Goal: Information Seeking & Learning: Learn about a topic

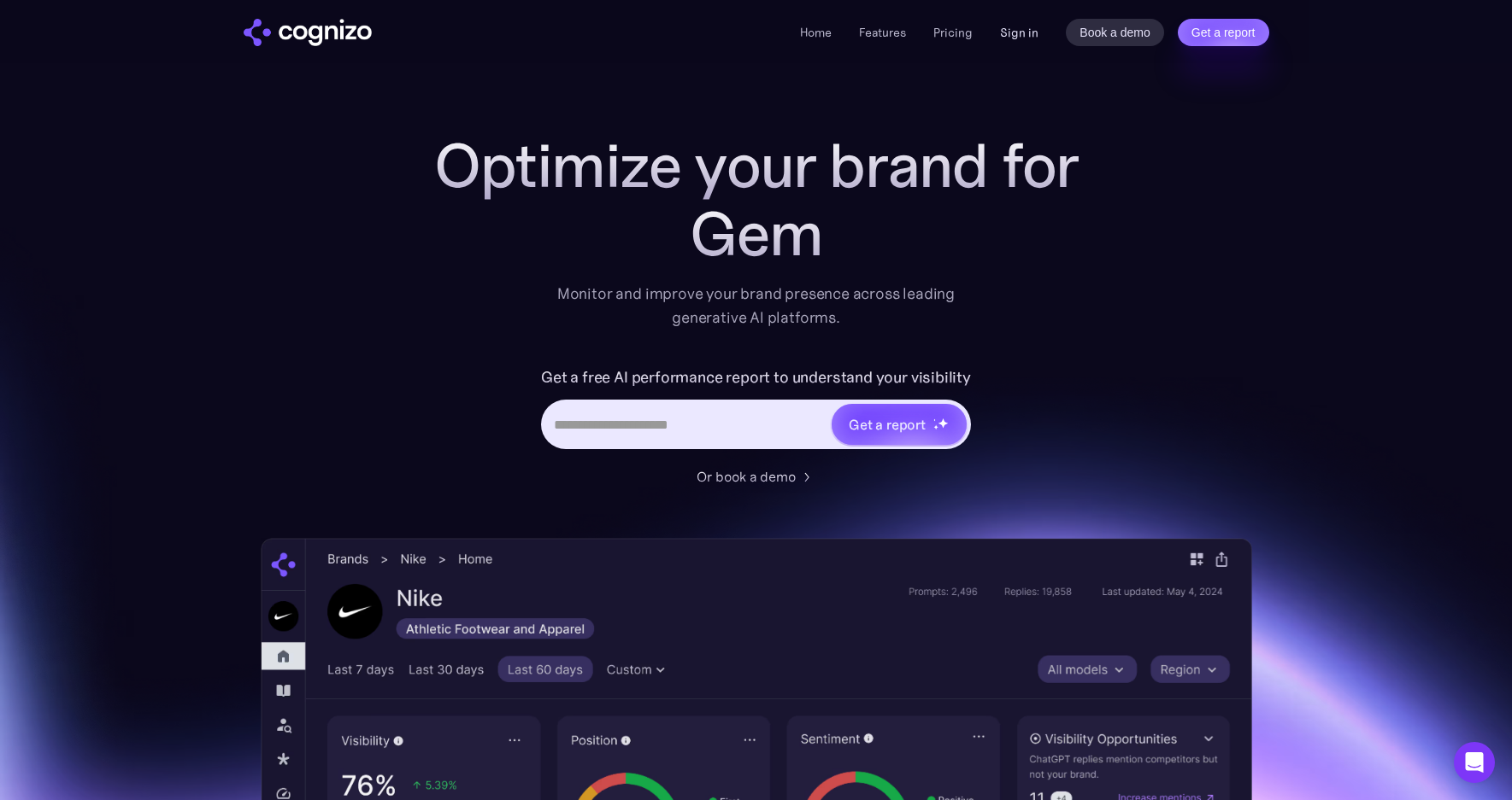
click at [1027, 31] on link "Sign in" at bounding box center [1019, 32] width 39 height 21
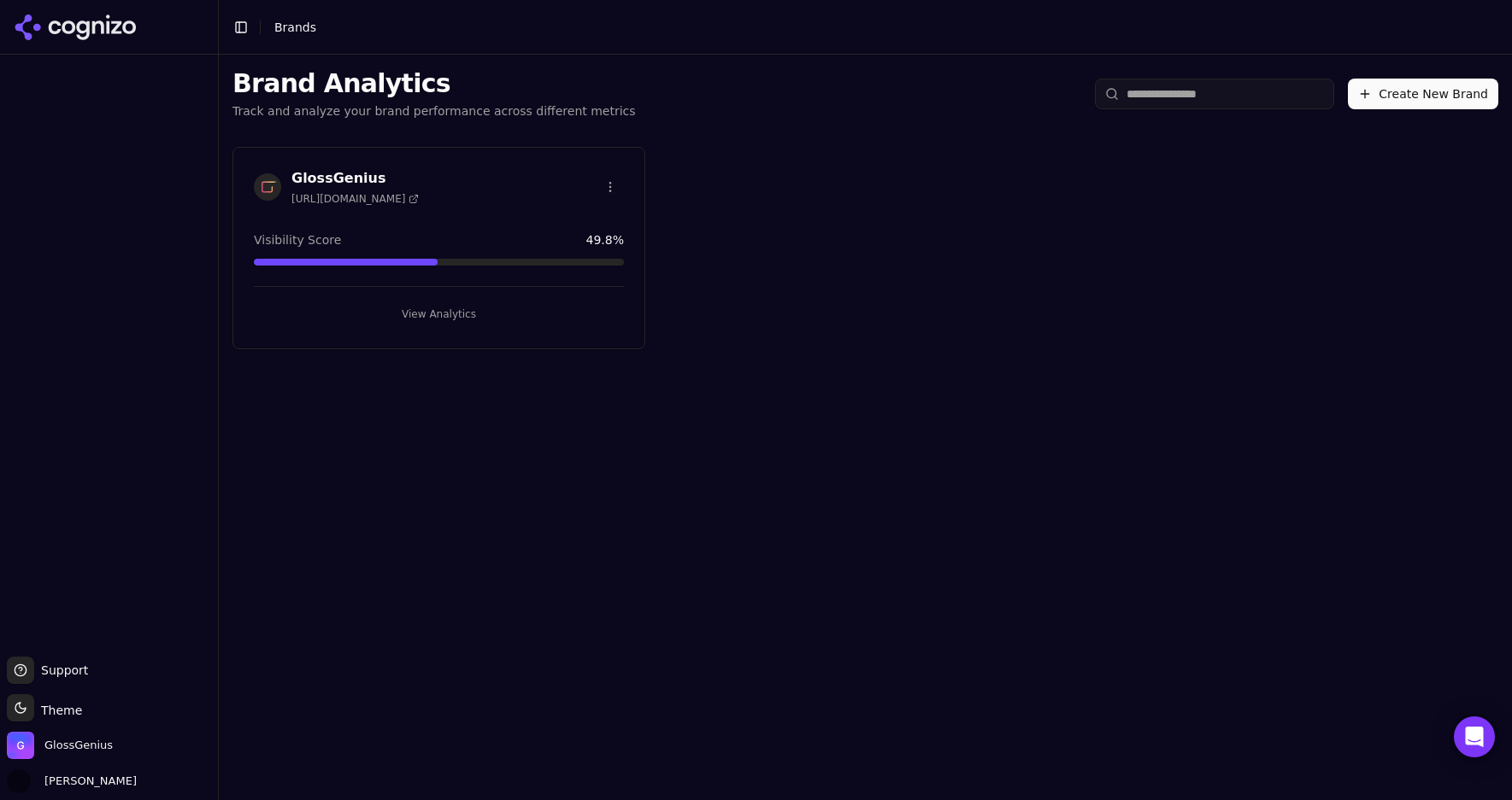
click at [424, 310] on button "View Analytics" at bounding box center [438, 314] width 370 height 27
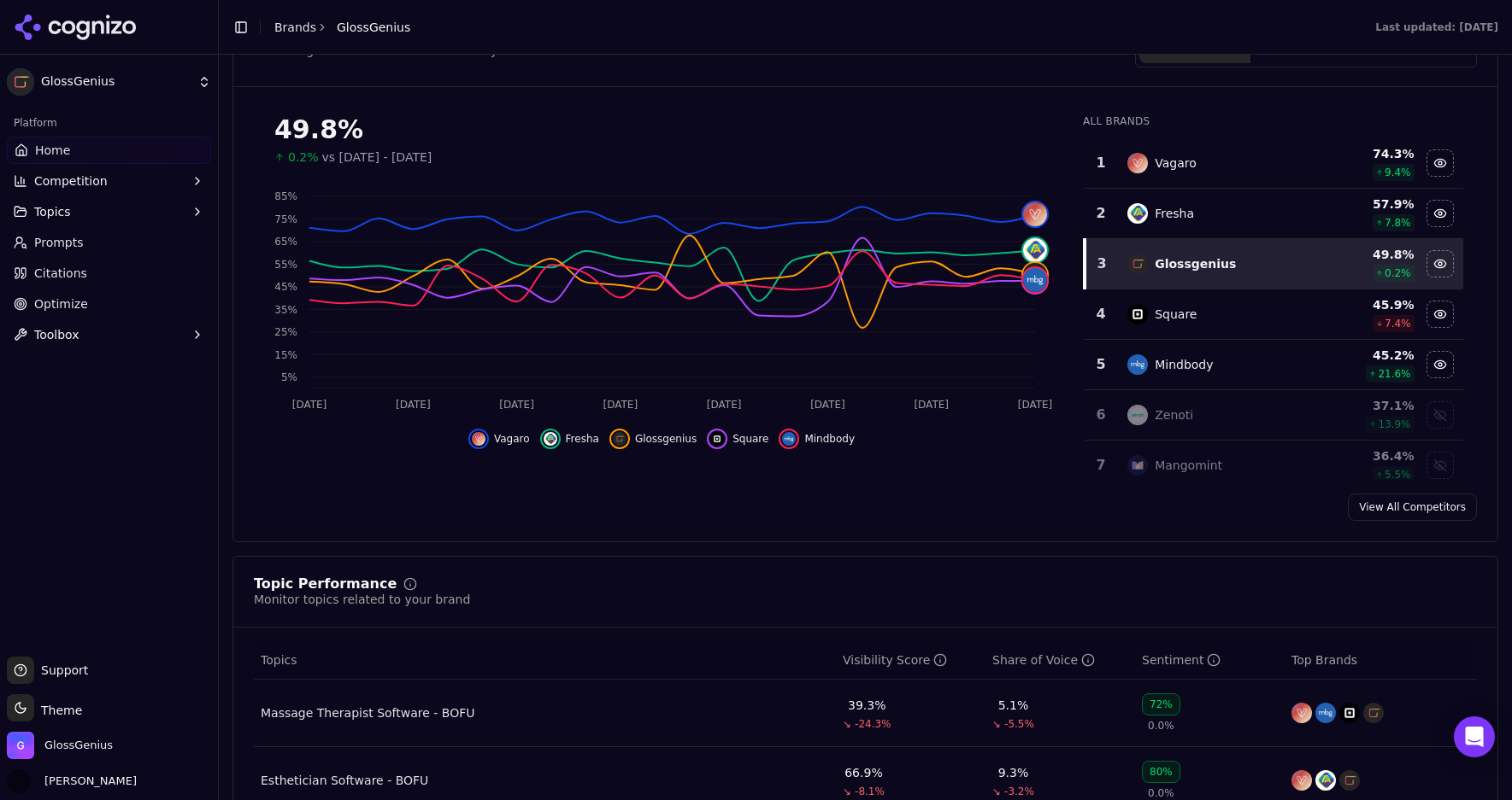
scroll to position [226, 0]
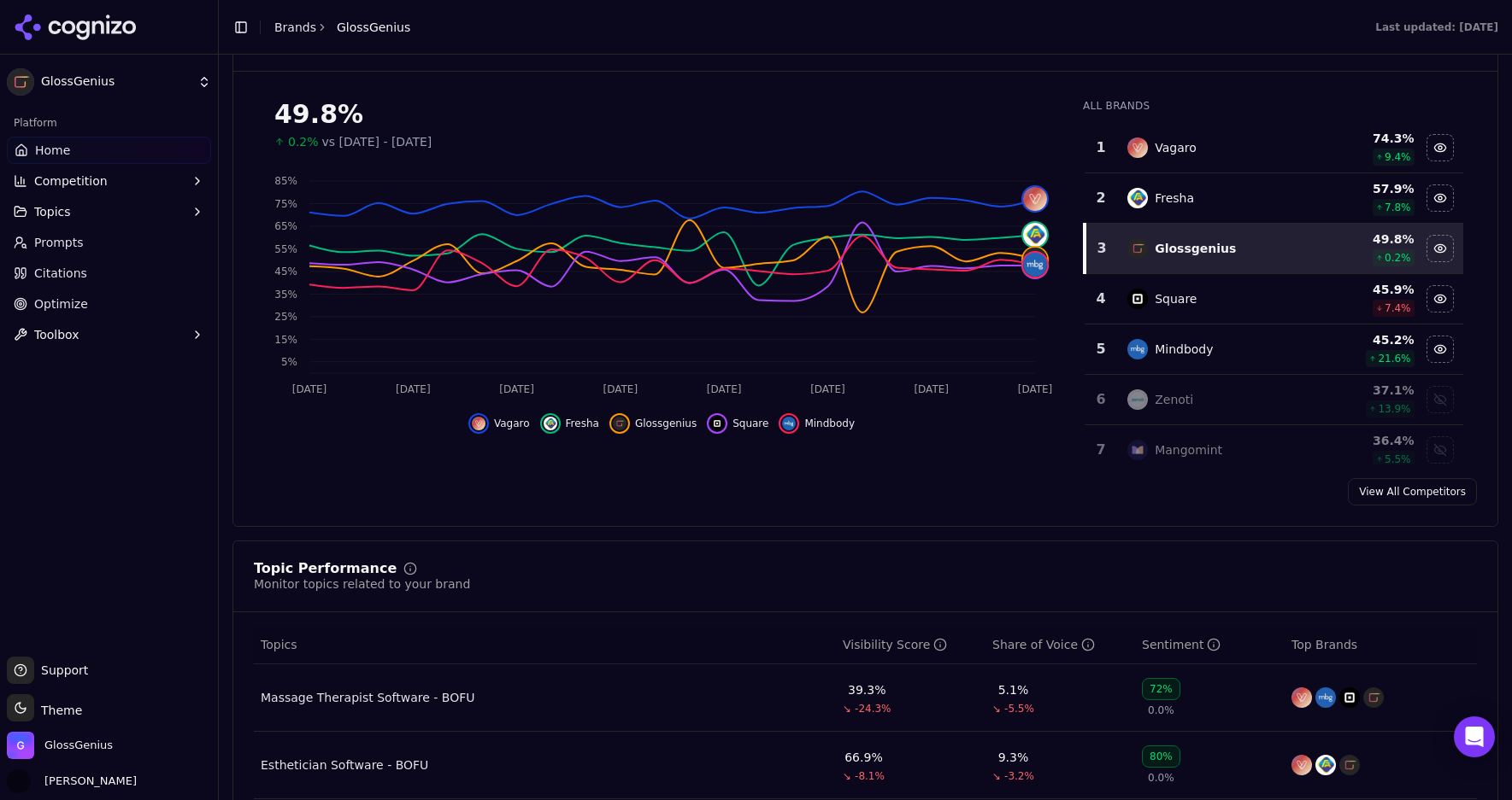
click at [84, 210] on button "Topics" at bounding box center [109, 212] width 204 height 27
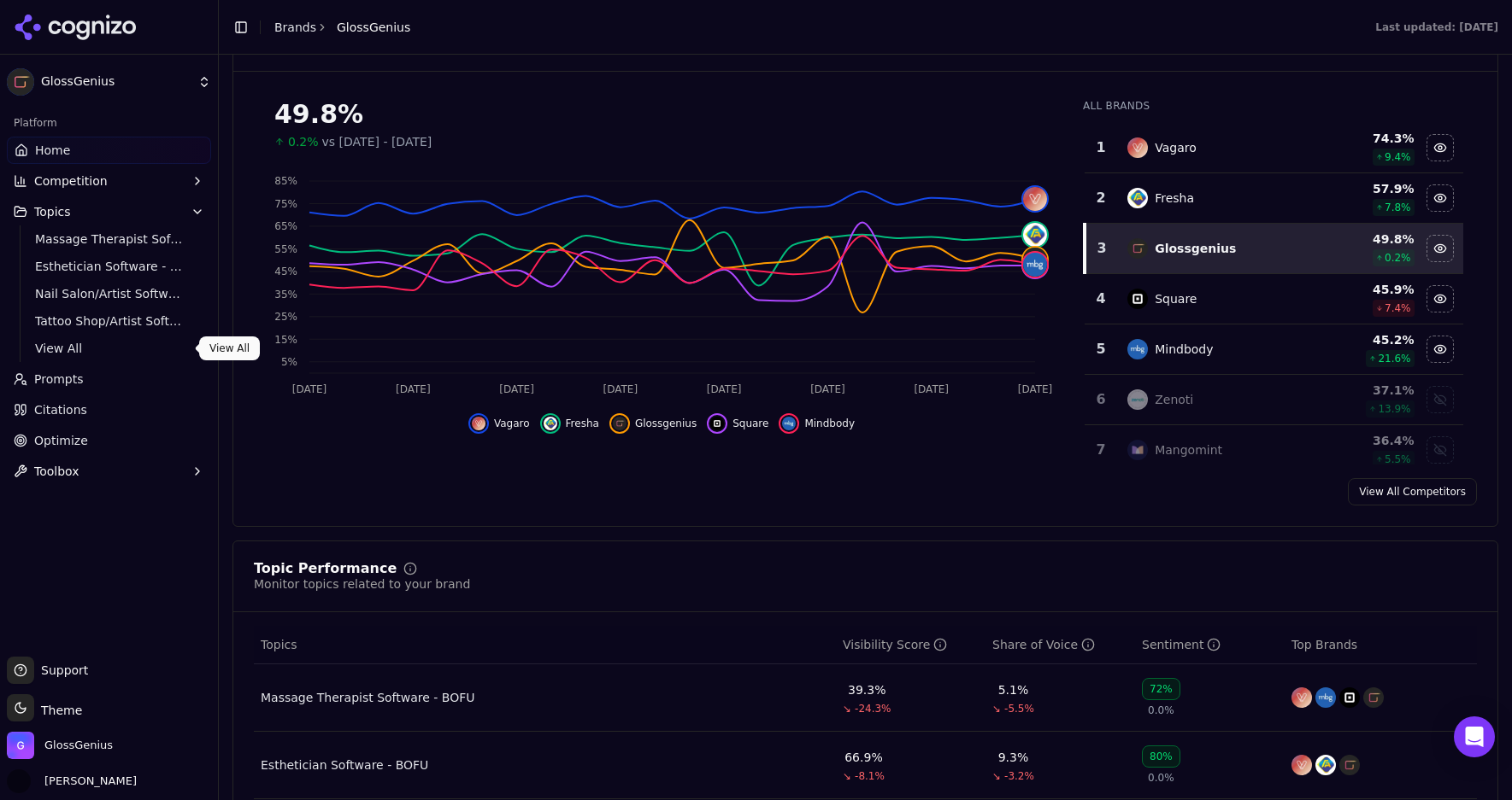
click at [70, 341] on span "View All" at bounding box center [109, 348] width 149 height 17
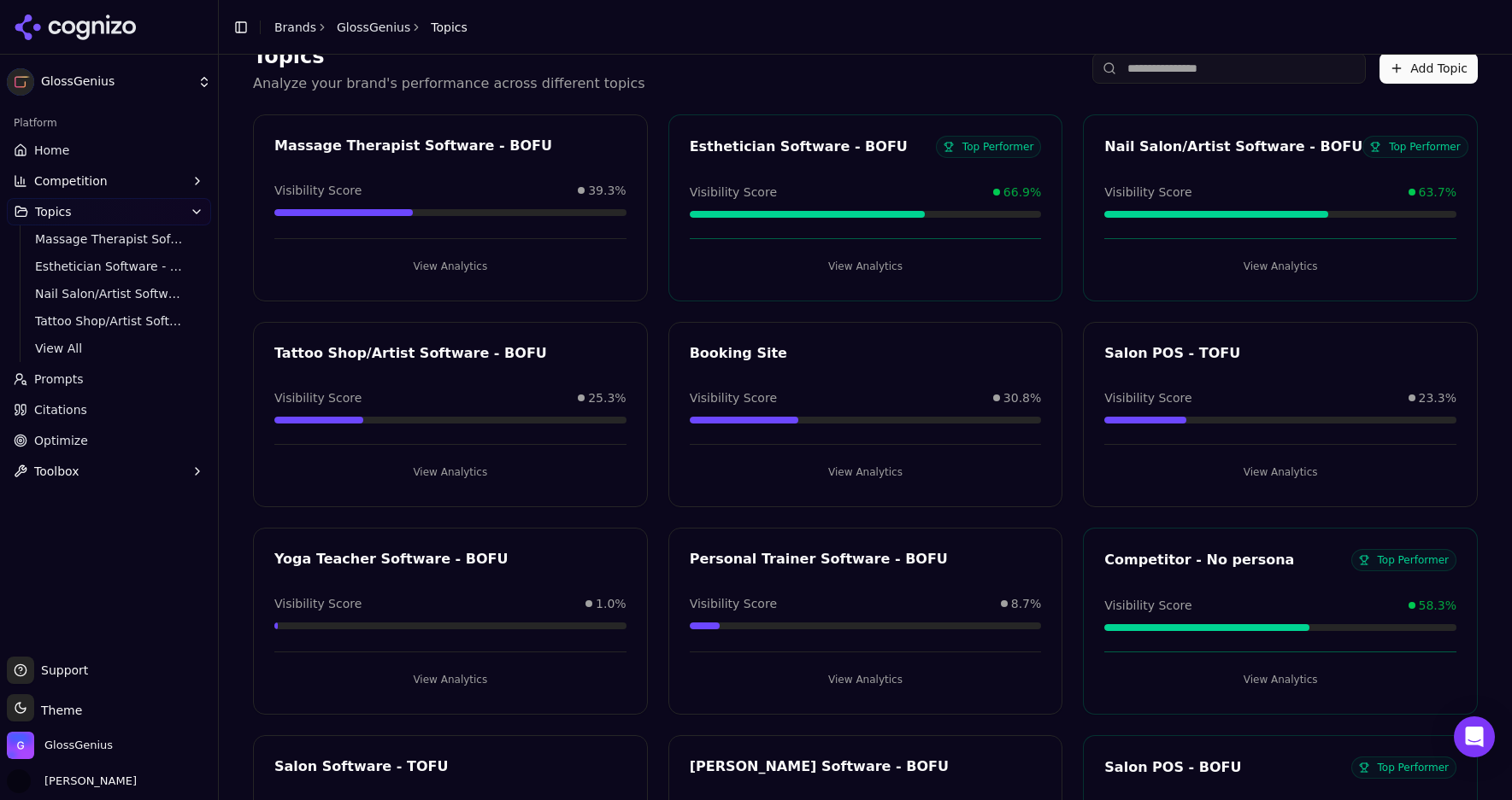
scroll to position [1031, 0]
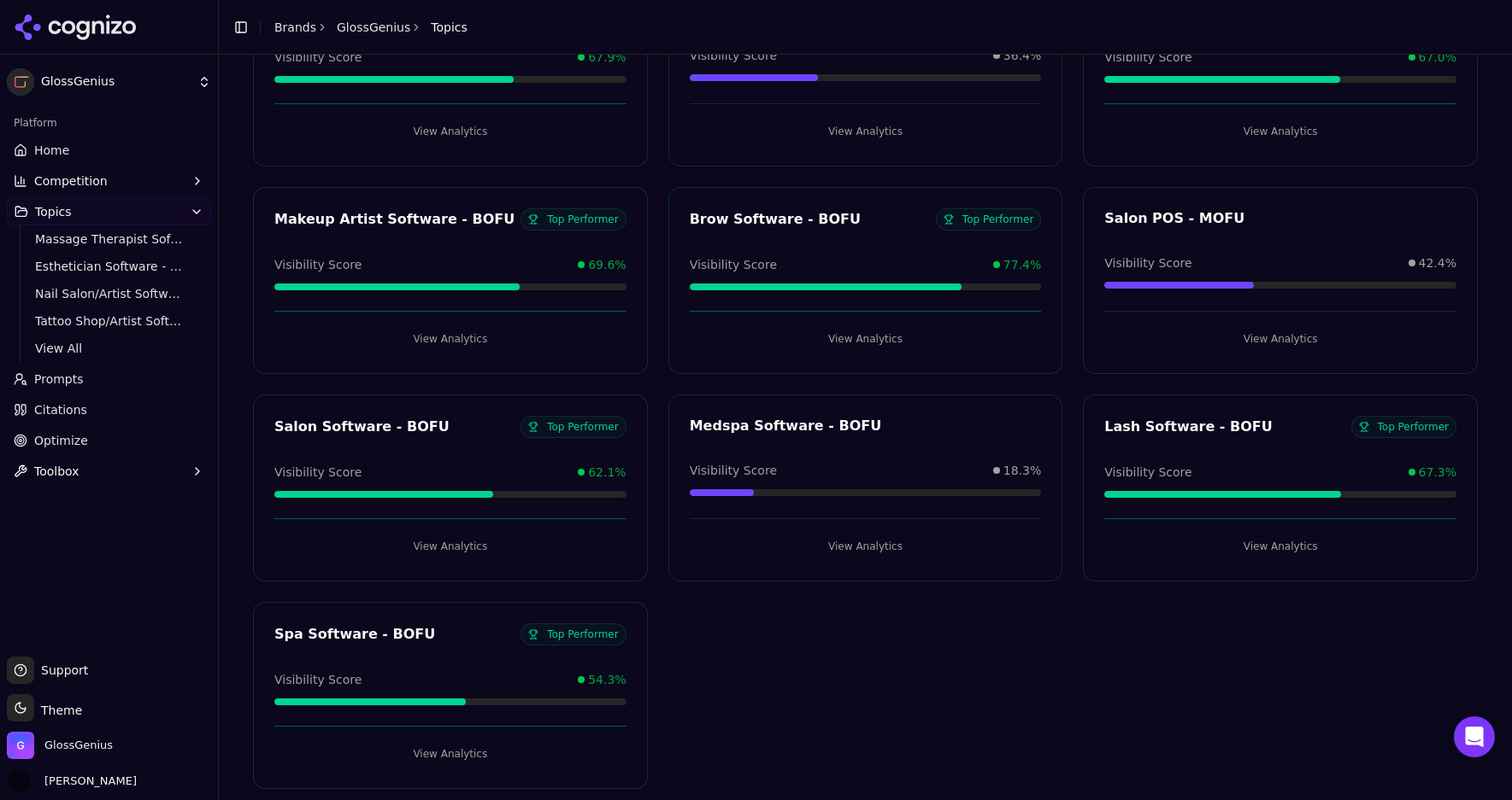
click at [431, 542] on button "View Analytics" at bounding box center [450, 547] width 352 height 27
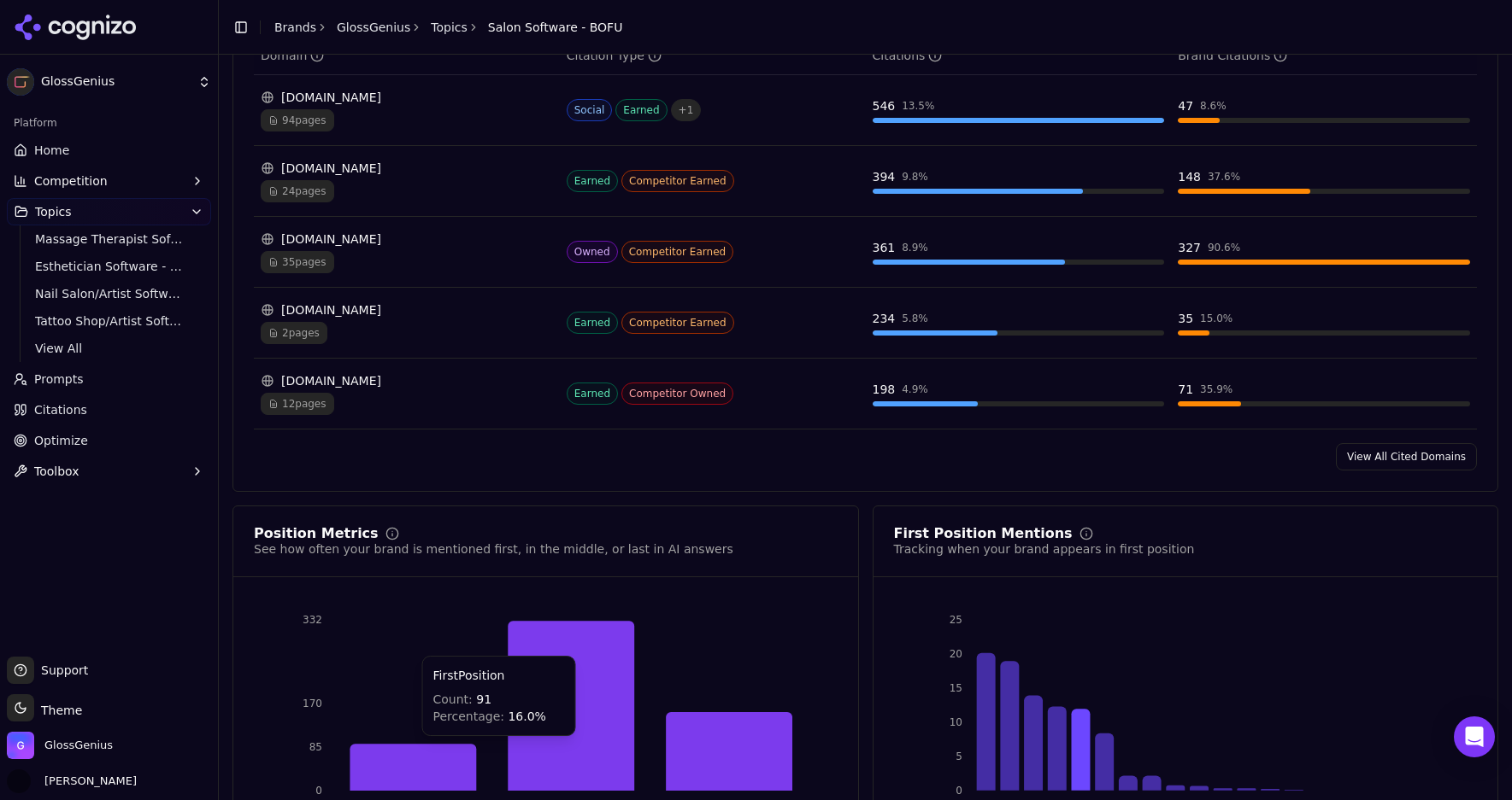
scroll to position [1318, 0]
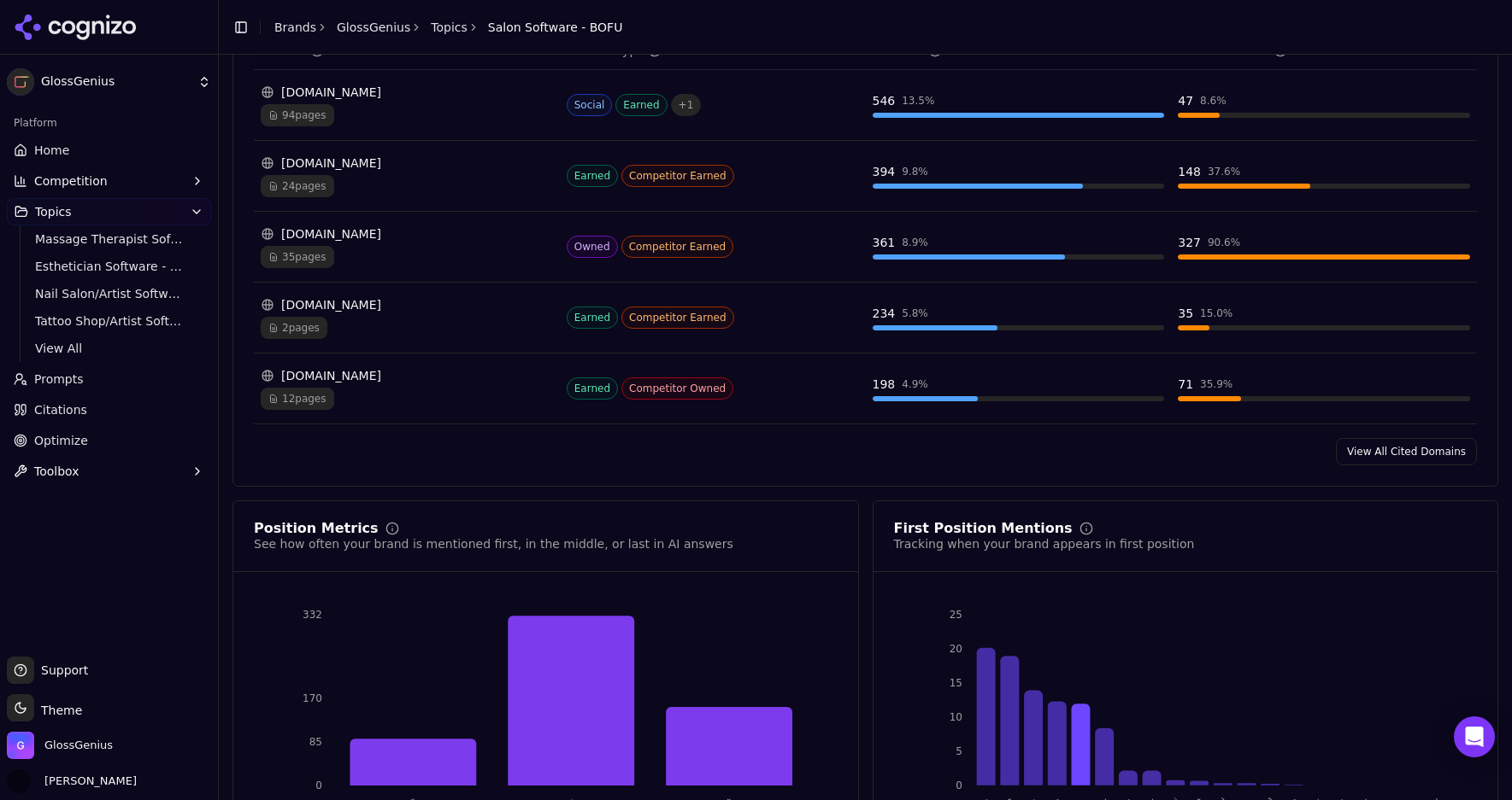
click at [1430, 439] on link "View All Cited Domains" at bounding box center [1406, 451] width 141 height 27
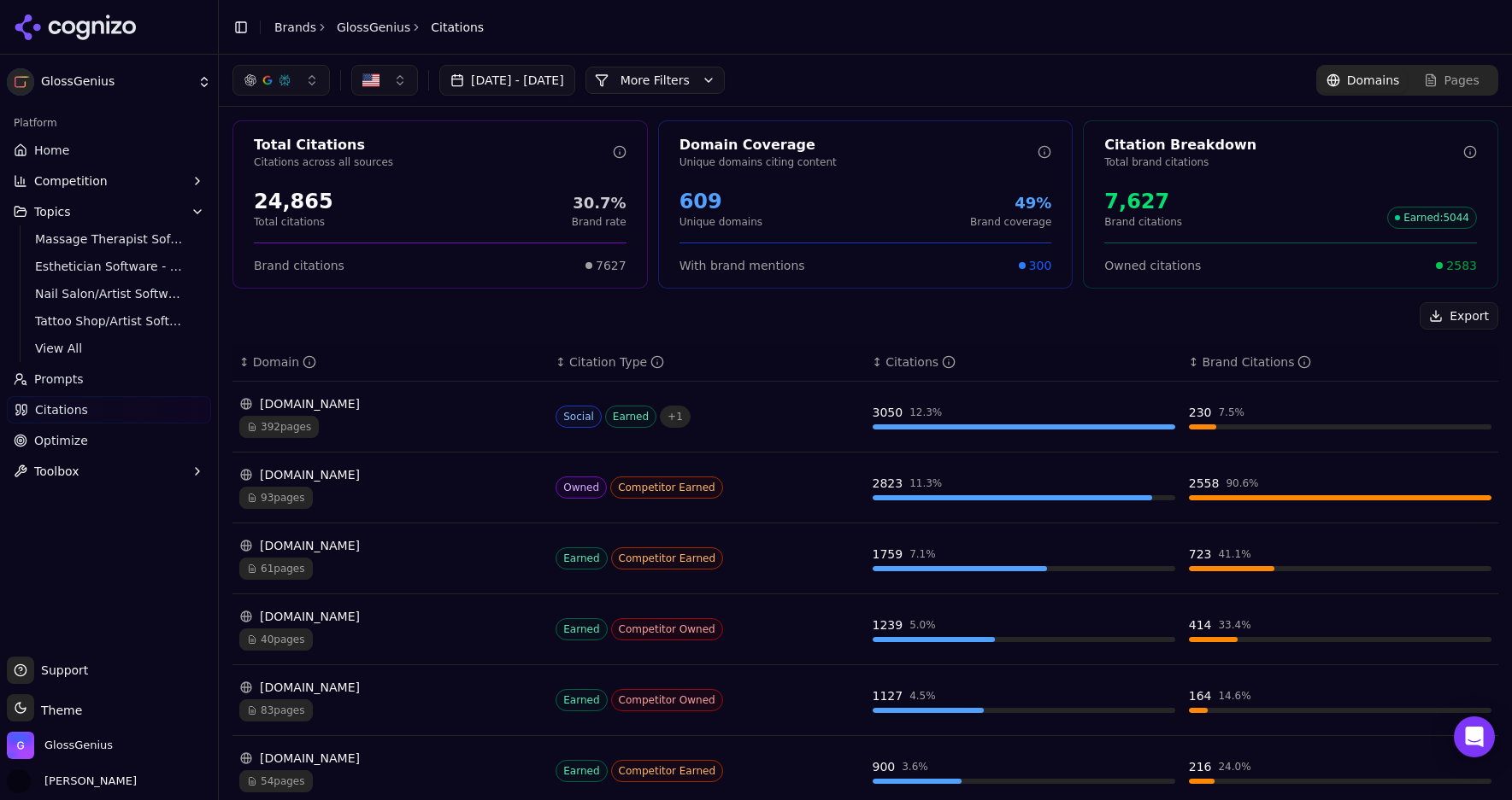
click at [317, 76] on button "button" at bounding box center [281, 80] width 97 height 31
click at [1094, 322] on div "Export" at bounding box center [866, 316] width 1266 height 27
click at [1474, 317] on button "Export" at bounding box center [1458, 316] width 79 height 27
click at [311, 80] on button "button" at bounding box center [281, 80] width 97 height 31
click at [248, 148] on span "ChatGPT-Search" at bounding box center [274, 148] width 96 height 17
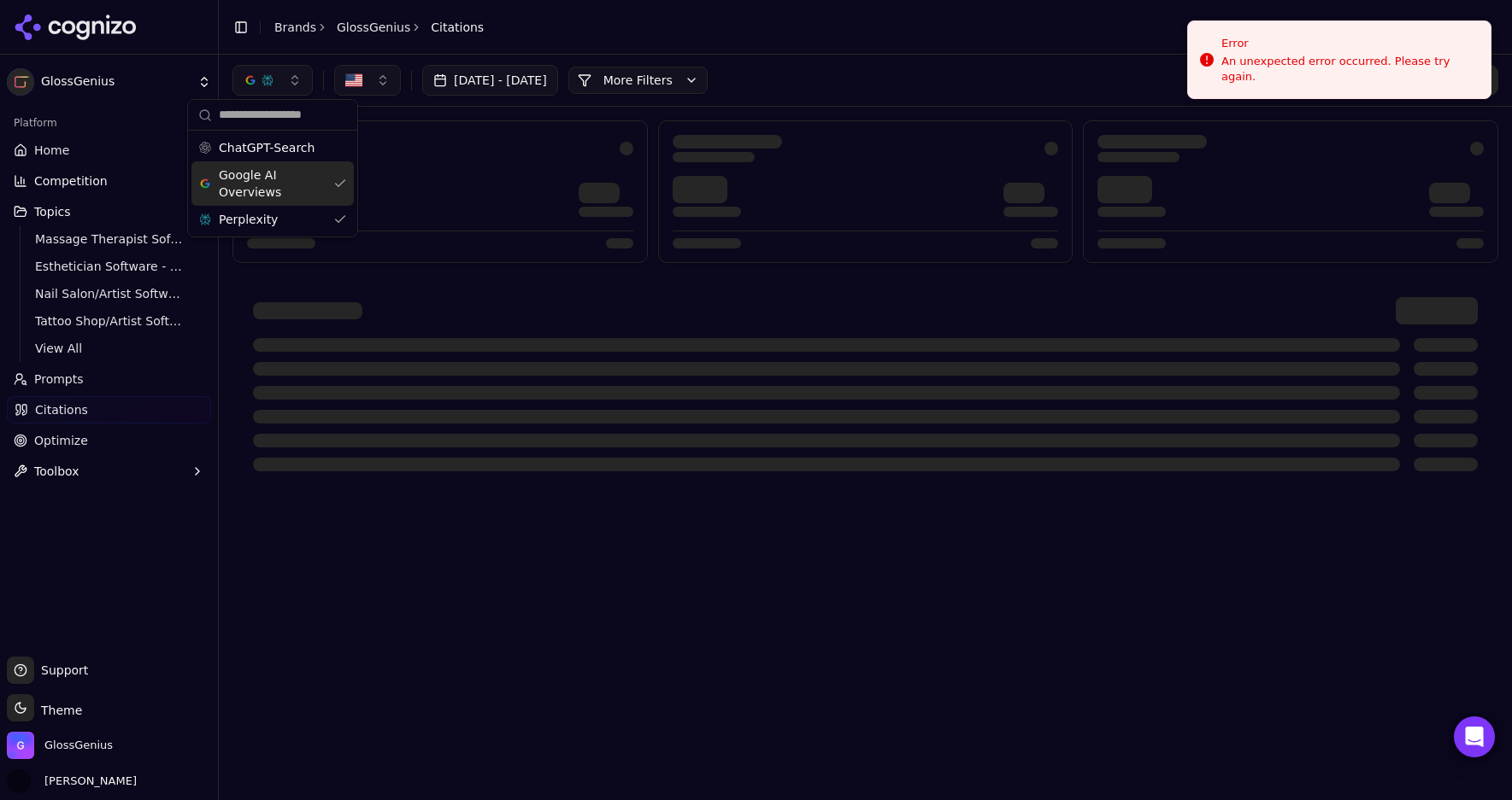
click at [252, 183] on span "Google AI Overviews" at bounding box center [273, 183] width 108 height 34
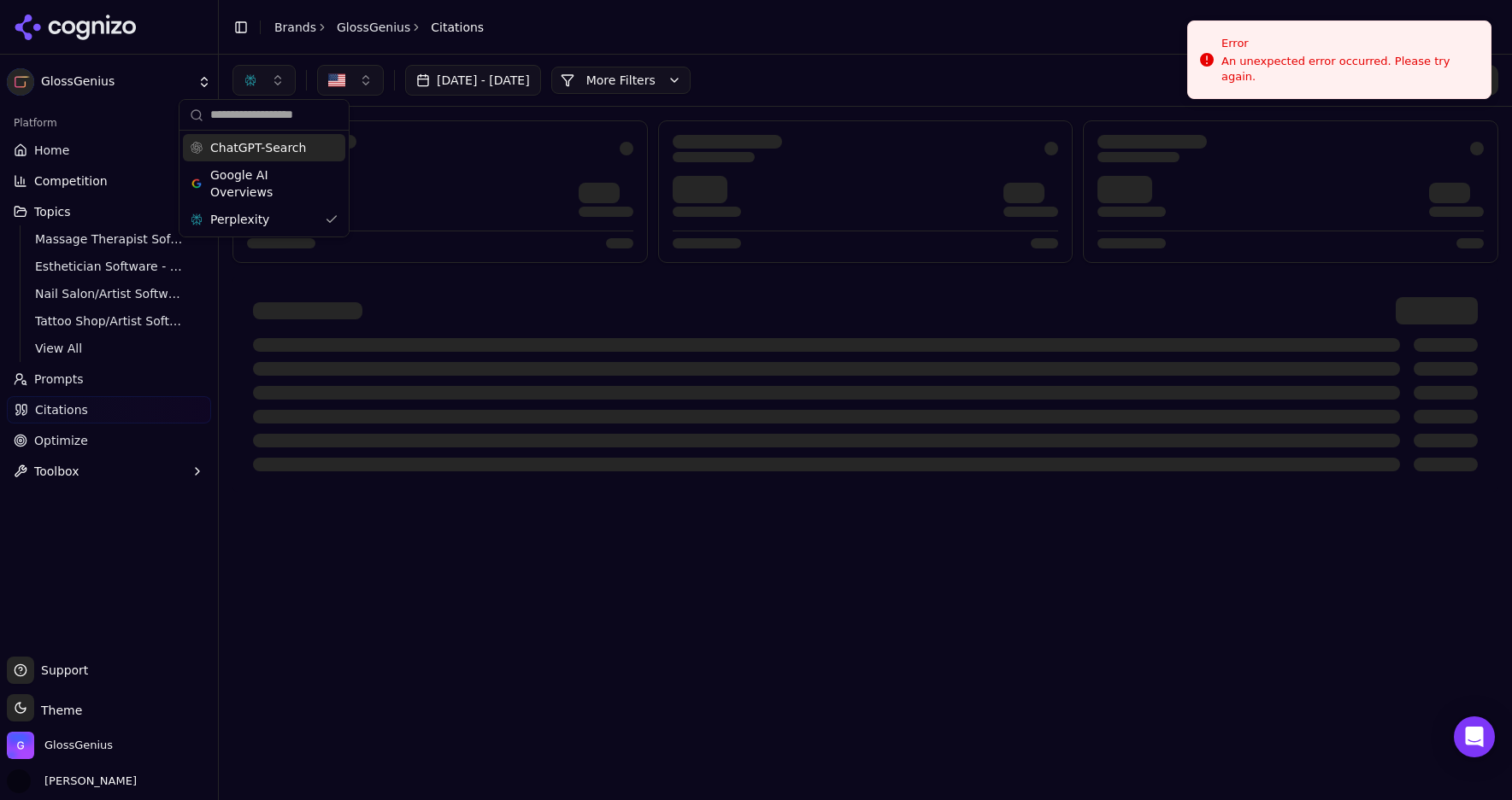
click at [839, 67] on div "Jul 23, 2025 - Aug 22, 2025 More More Filters Domains Pages" at bounding box center [866, 80] width 1266 height 31
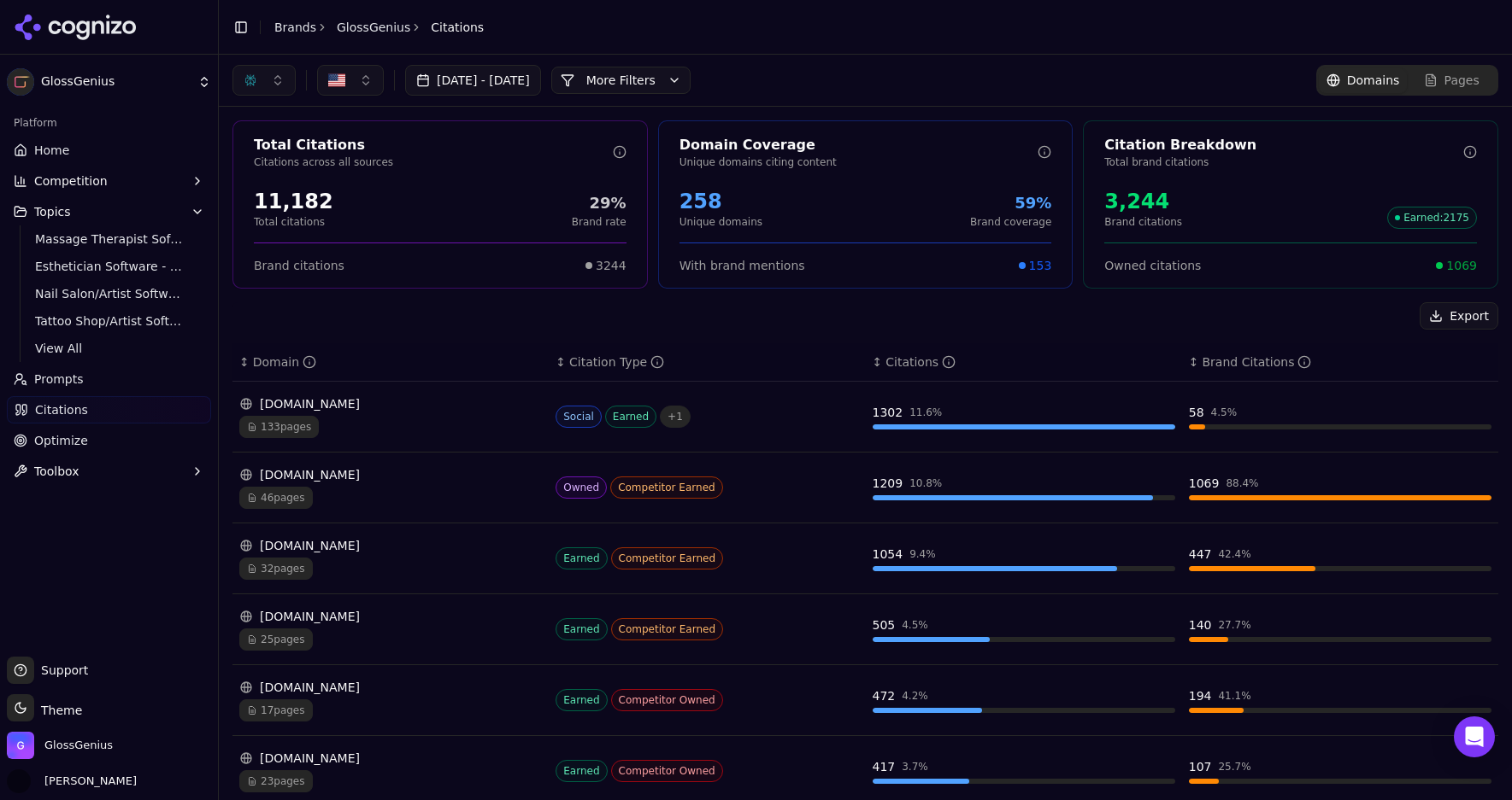
click at [1468, 318] on button "Export" at bounding box center [1458, 316] width 79 height 27
click at [271, 77] on button "button" at bounding box center [264, 80] width 63 height 31
click at [275, 155] on span "ChatGPT-Search" at bounding box center [257, 148] width 96 height 17
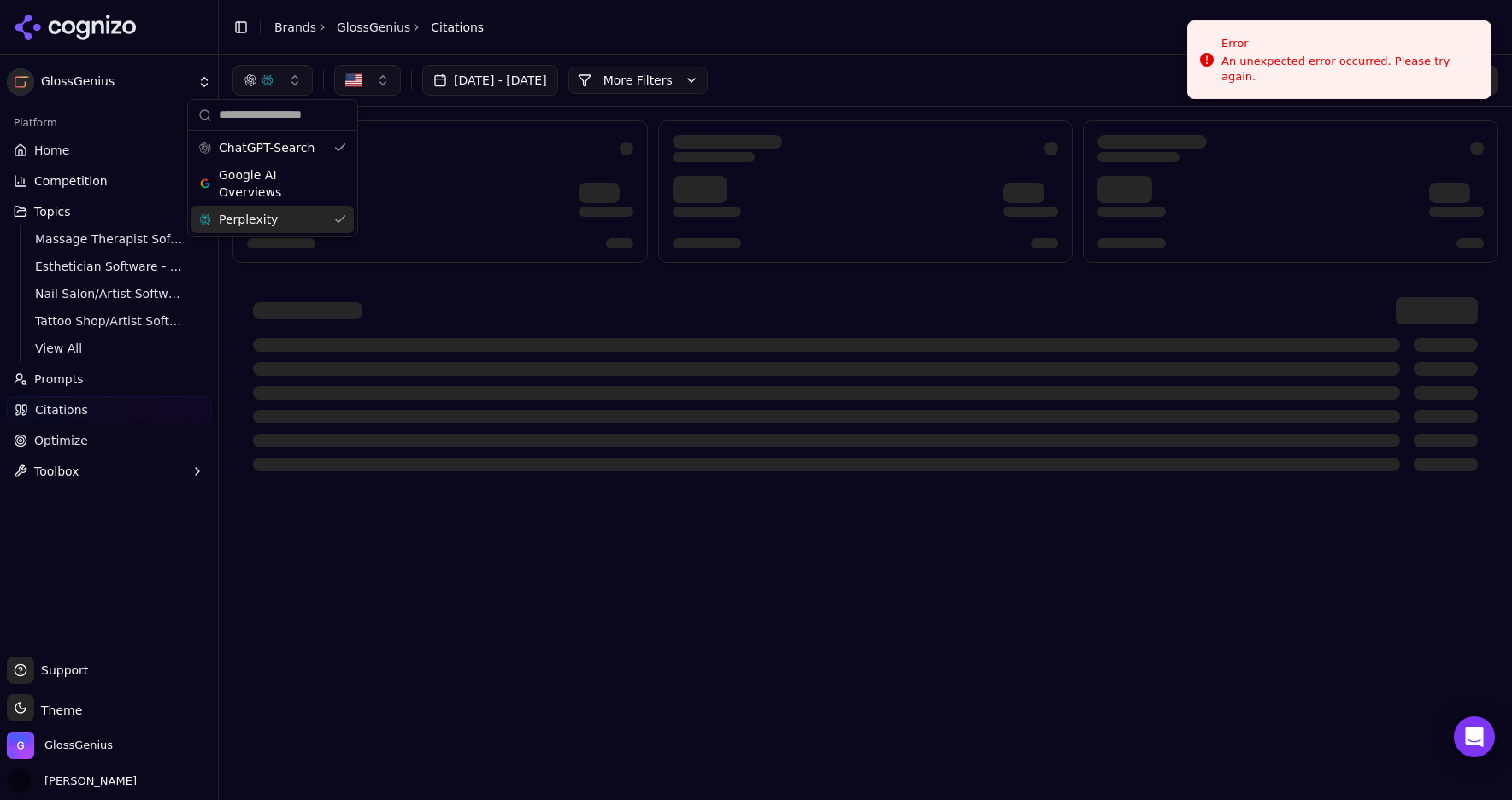
click at [273, 218] on span "Perplexity" at bounding box center [248, 219] width 59 height 17
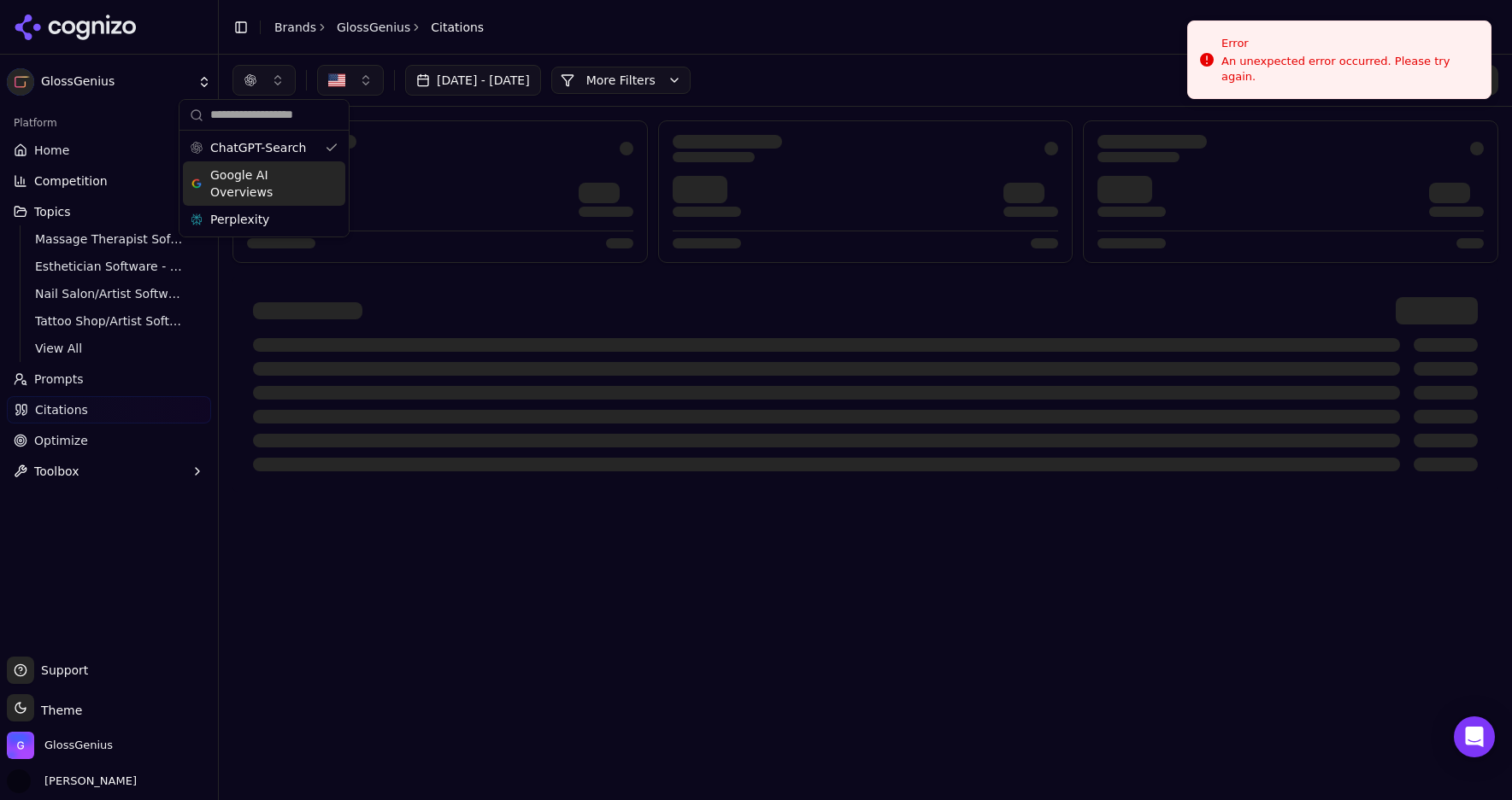
click at [901, 61] on div "Jul 23, 2025 - Aug 22, 2025 More More Filters Domains Pages" at bounding box center [865, 80] width 1292 height 51
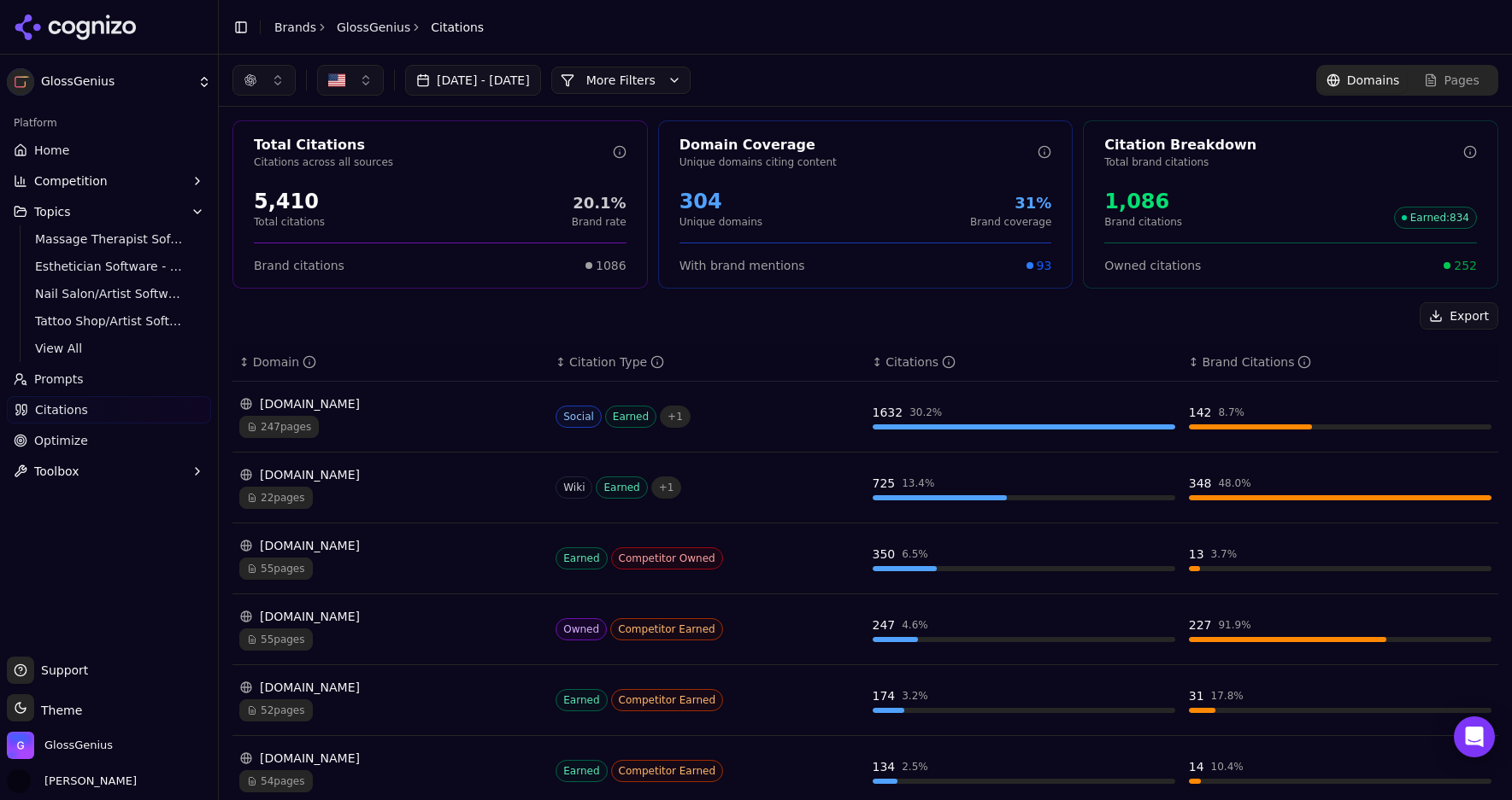
click at [1458, 318] on button "Export" at bounding box center [1458, 316] width 79 height 27
click at [276, 76] on button "button" at bounding box center [264, 80] width 63 height 31
drag, startPoint x: 258, startPoint y: 151, endPoint x: 256, endPoint y: 166, distance: 15.1
click at [258, 151] on span "ChatGPT-Search" at bounding box center [257, 148] width 96 height 17
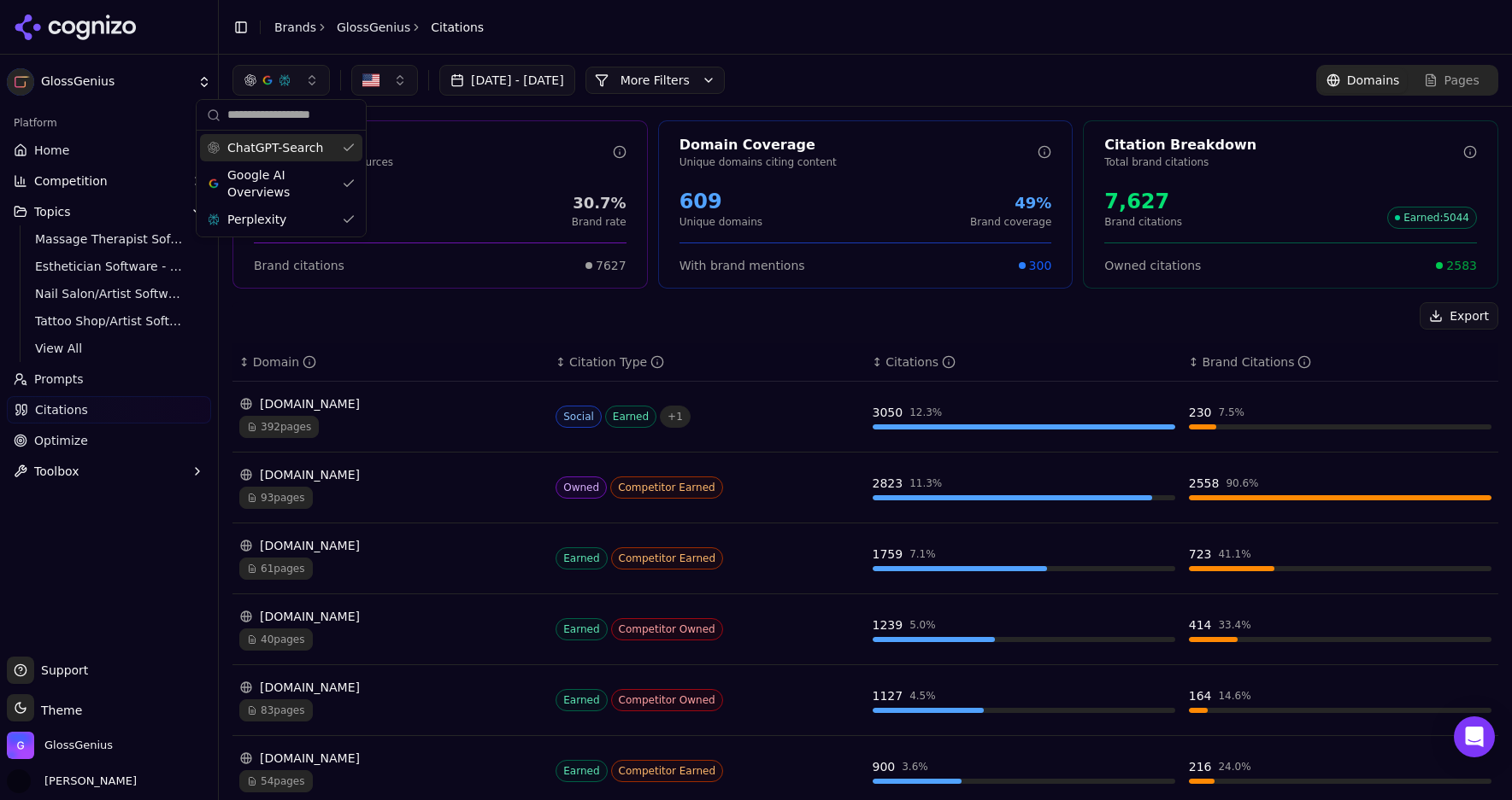
click at [252, 153] on span "ChatGPT-Search" at bounding box center [274, 148] width 96 height 17
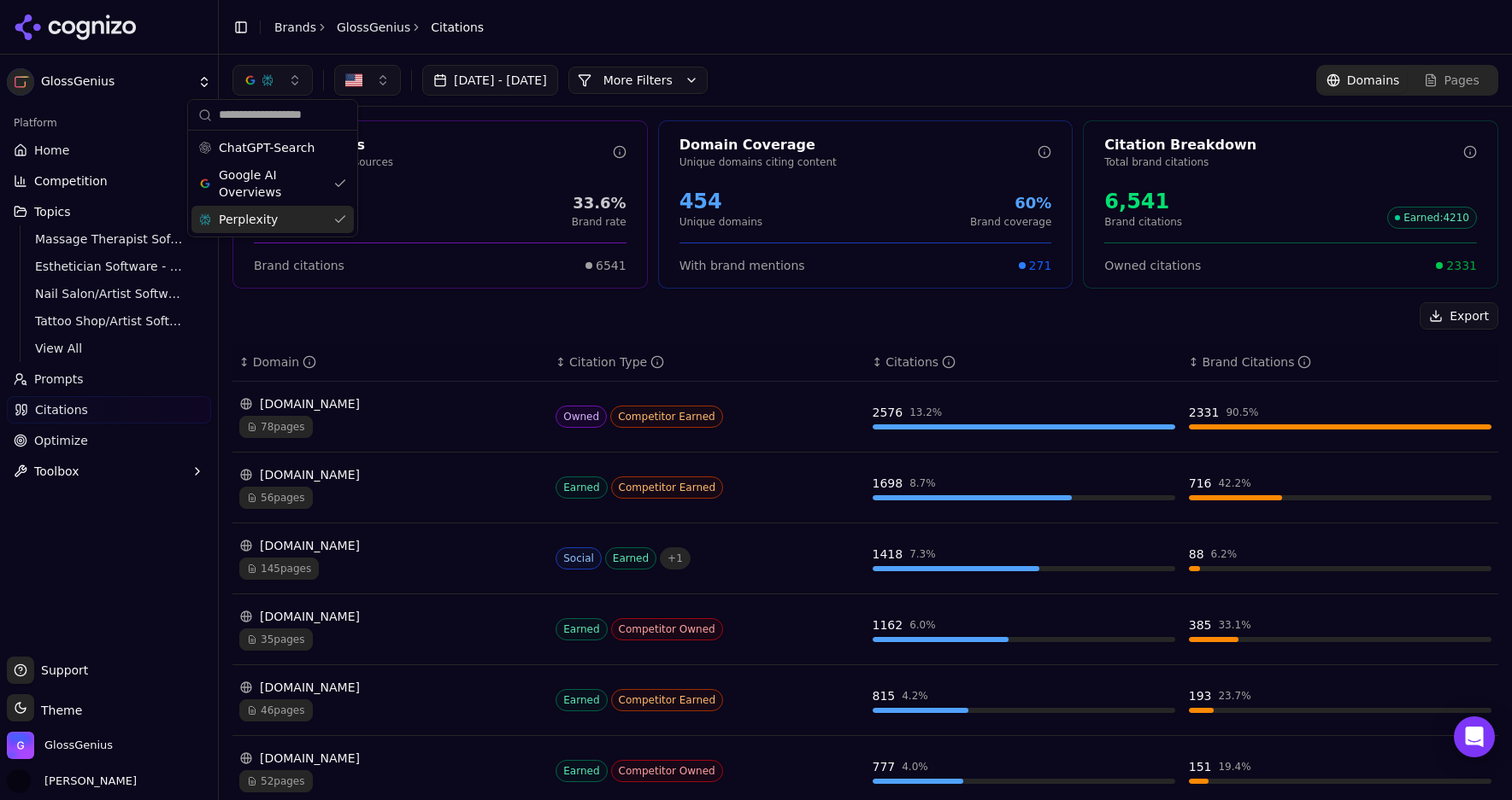
click at [242, 220] on span "Perplexity" at bounding box center [248, 219] width 59 height 17
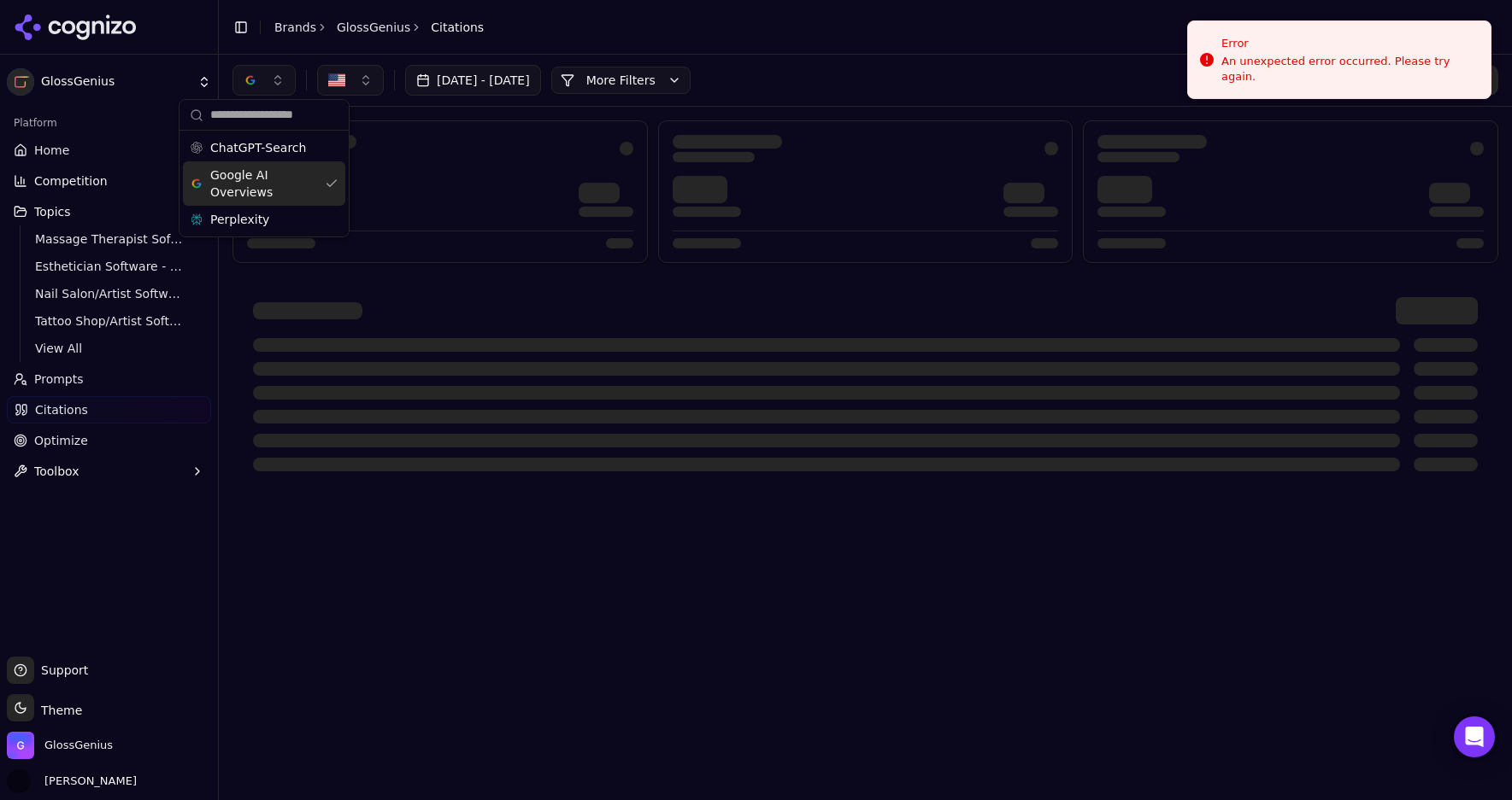
click at [879, 70] on div "Jul 23, 2025 - Aug 22, 2025 More More Filters Domains Pages" at bounding box center [866, 80] width 1266 height 31
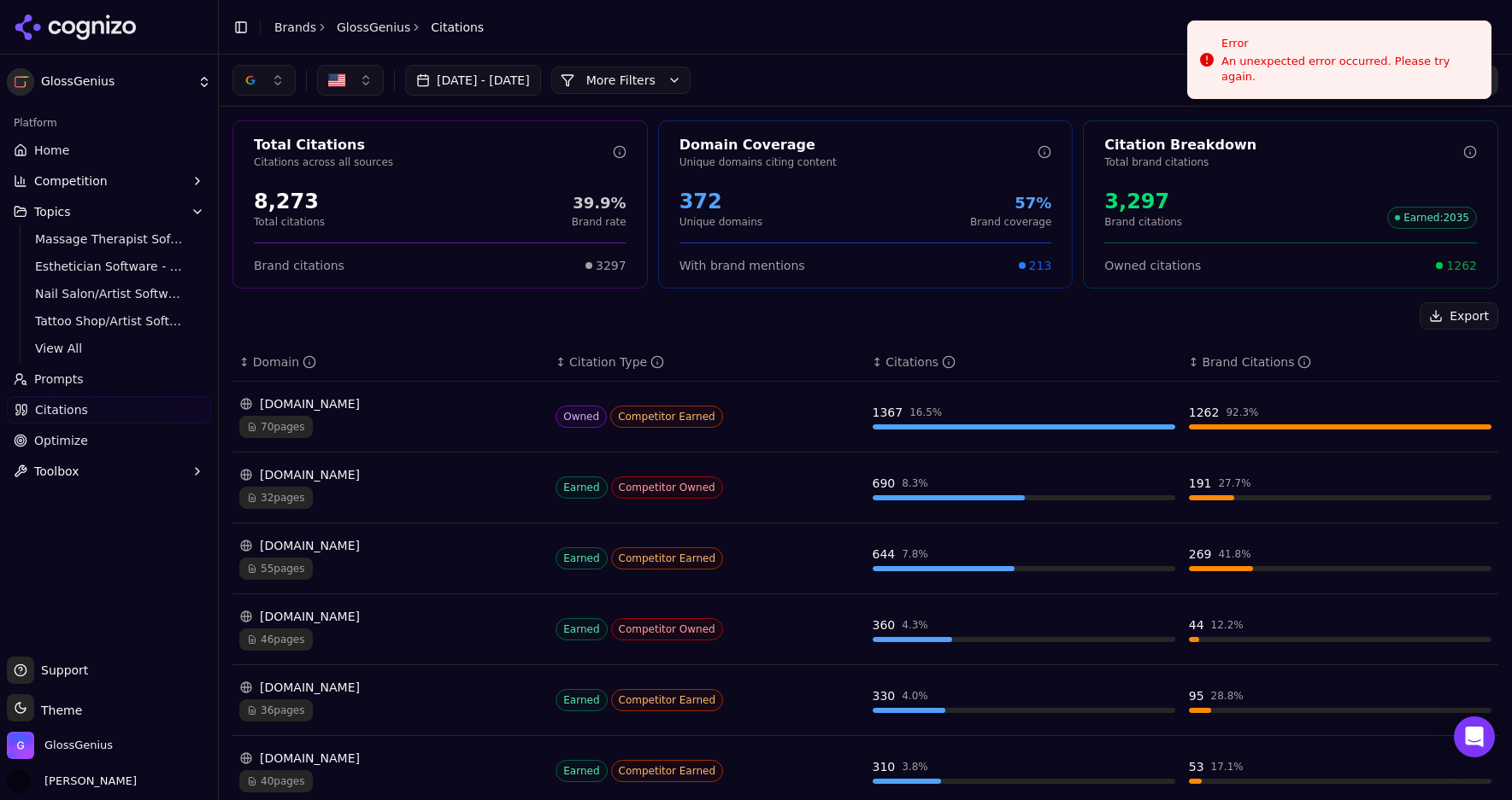
click at [1449, 310] on button "Export" at bounding box center [1458, 316] width 79 height 27
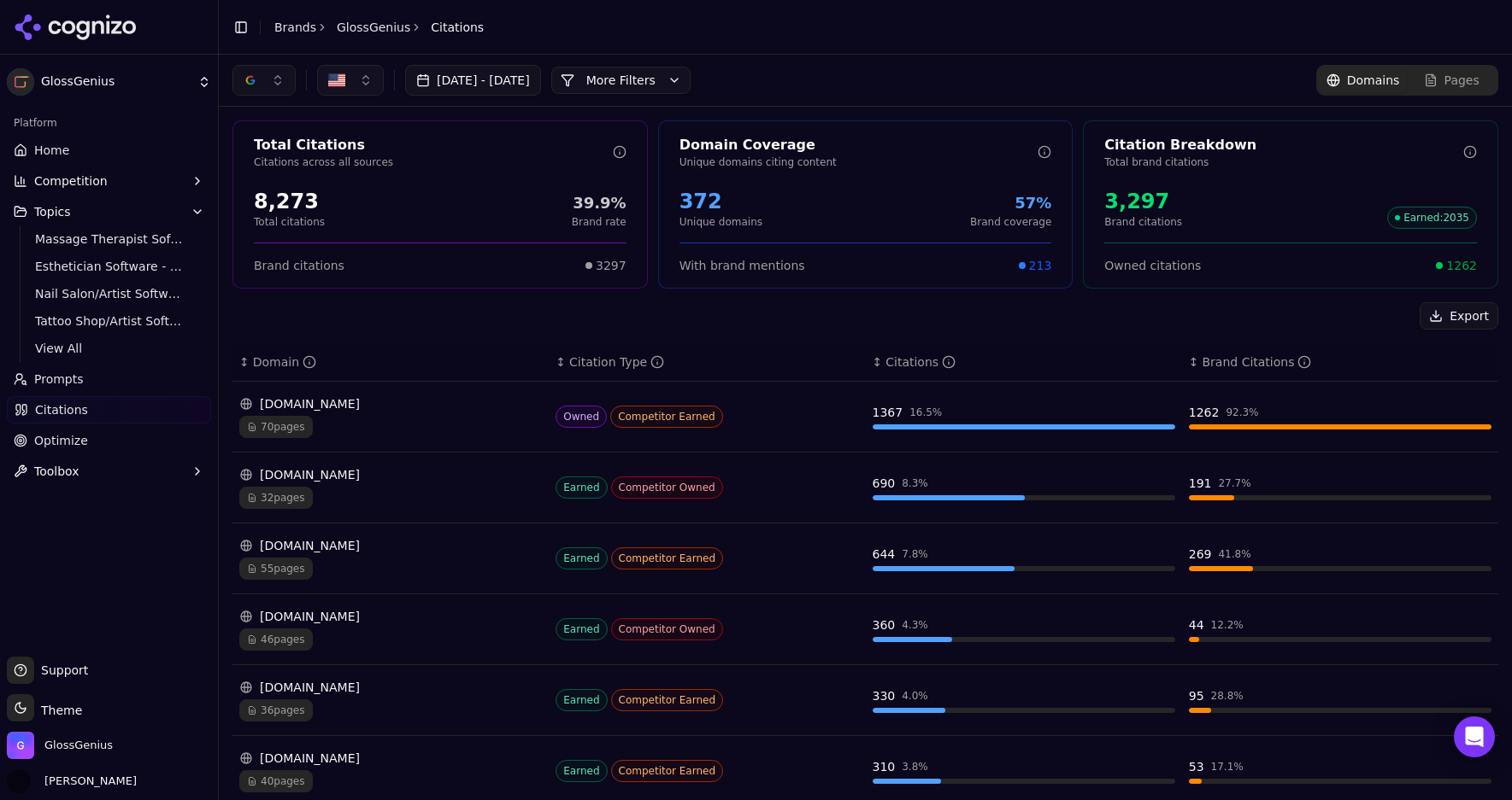
click at [79, 470] on button "Toolbox" at bounding box center [109, 471] width 204 height 27
click at [72, 528] on span "View All" at bounding box center [109, 526] width 149 height 17
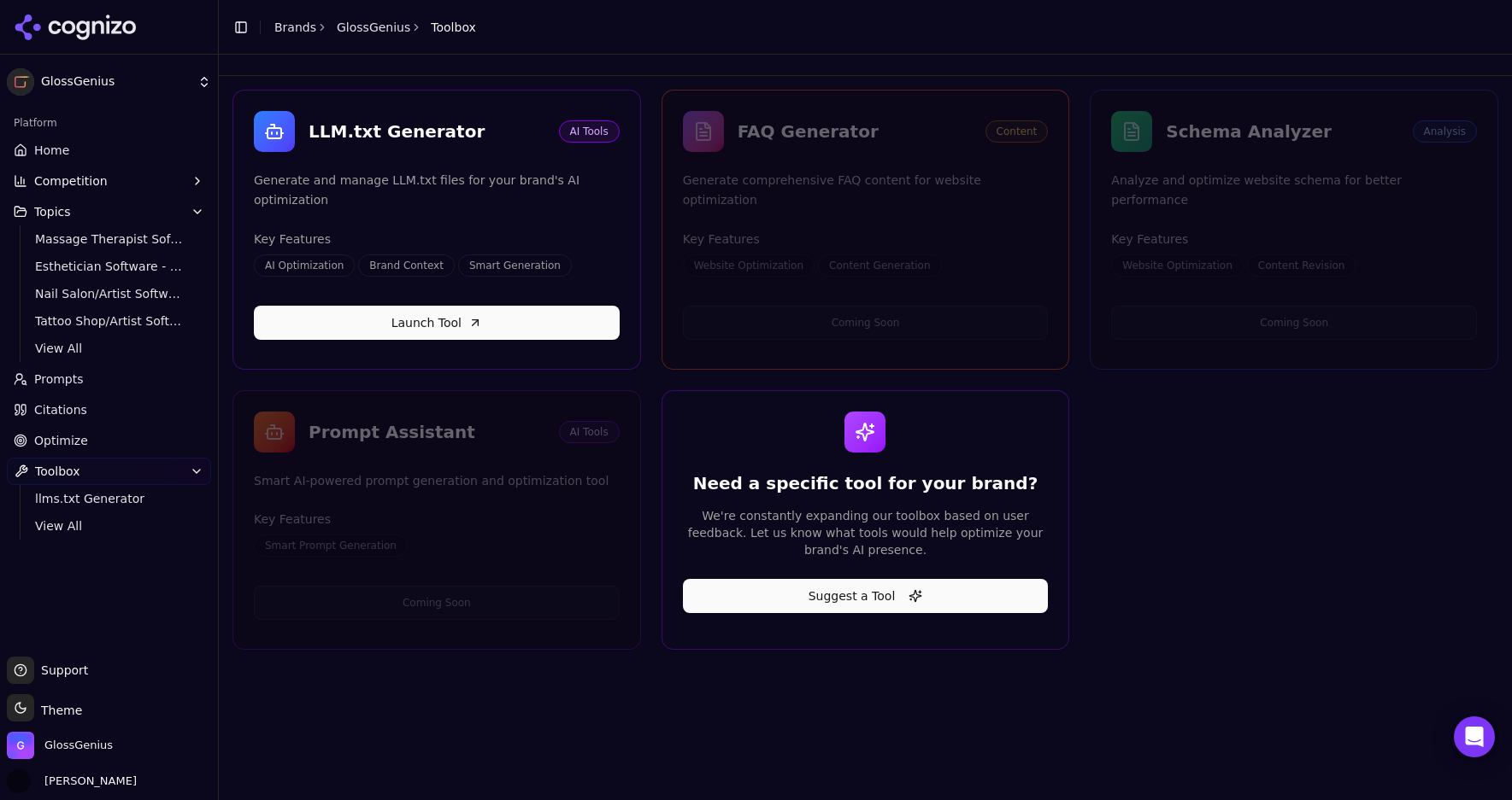
click at [53, 445] on span "Optimize" at bounding box center [61, 441] width 54 height 17
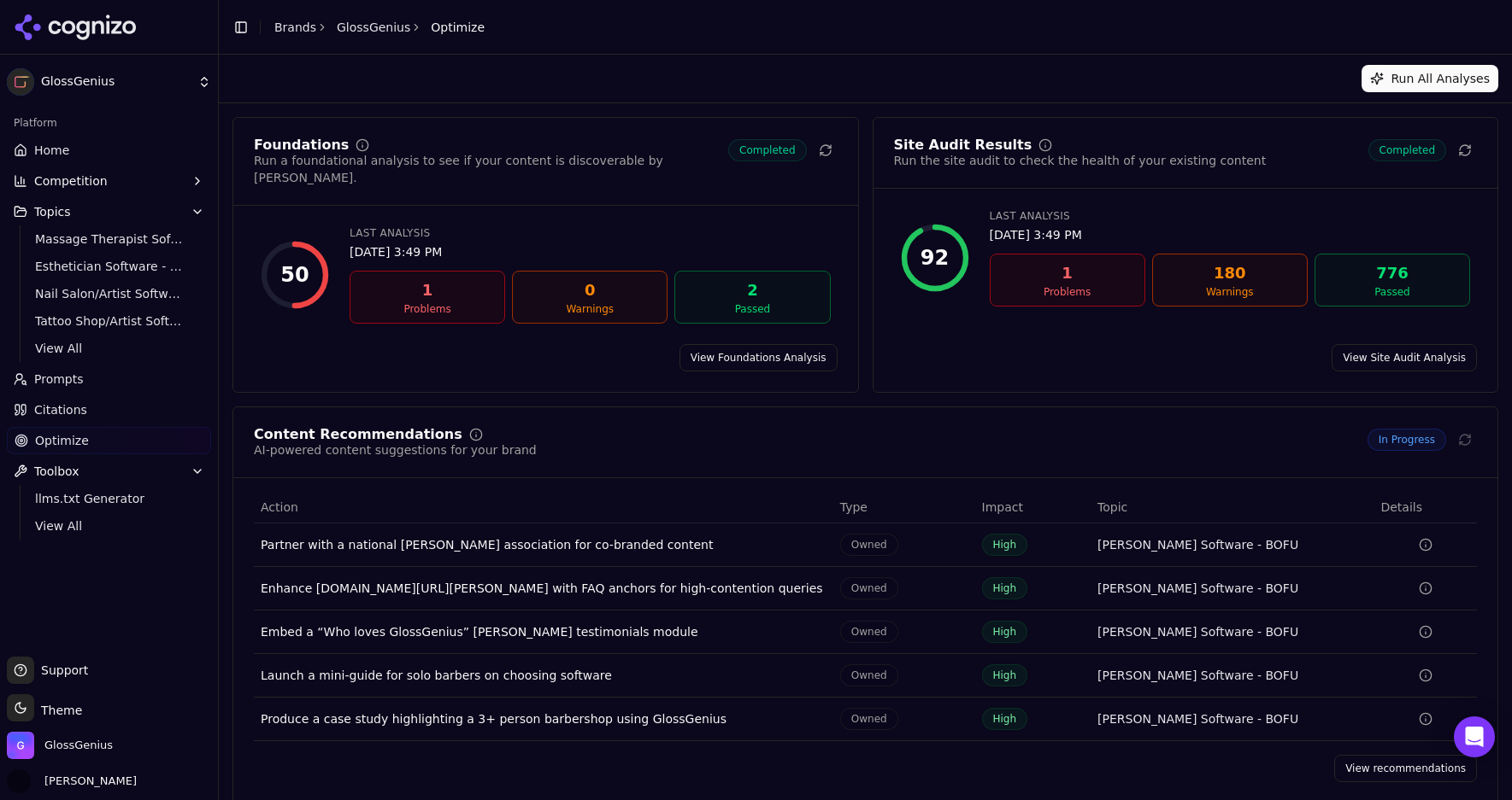
scroll to position [5, 0]
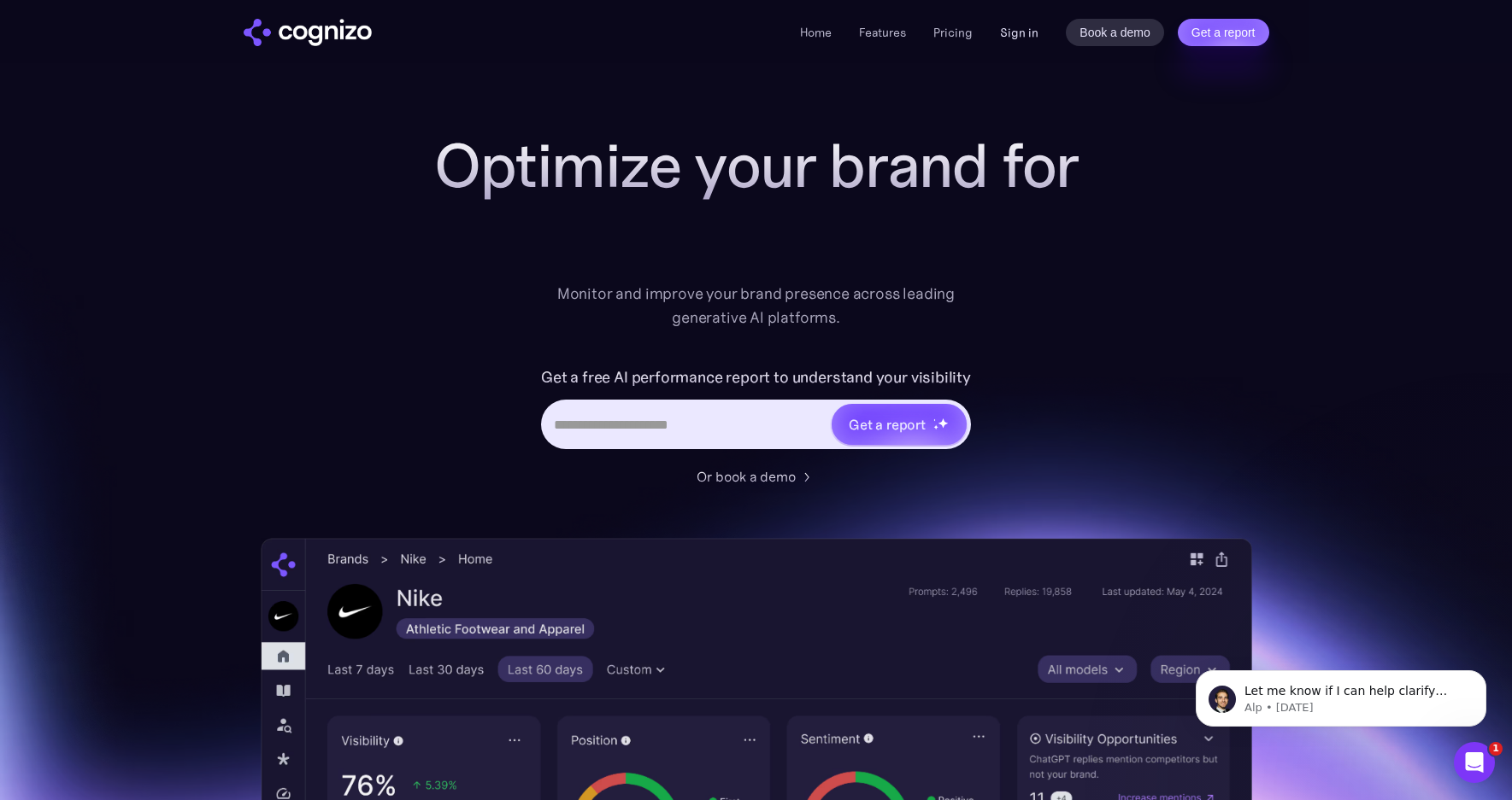
click at [1019, 36] on link "Sign in" at bounding box center [1019, 32] width 39 height 21
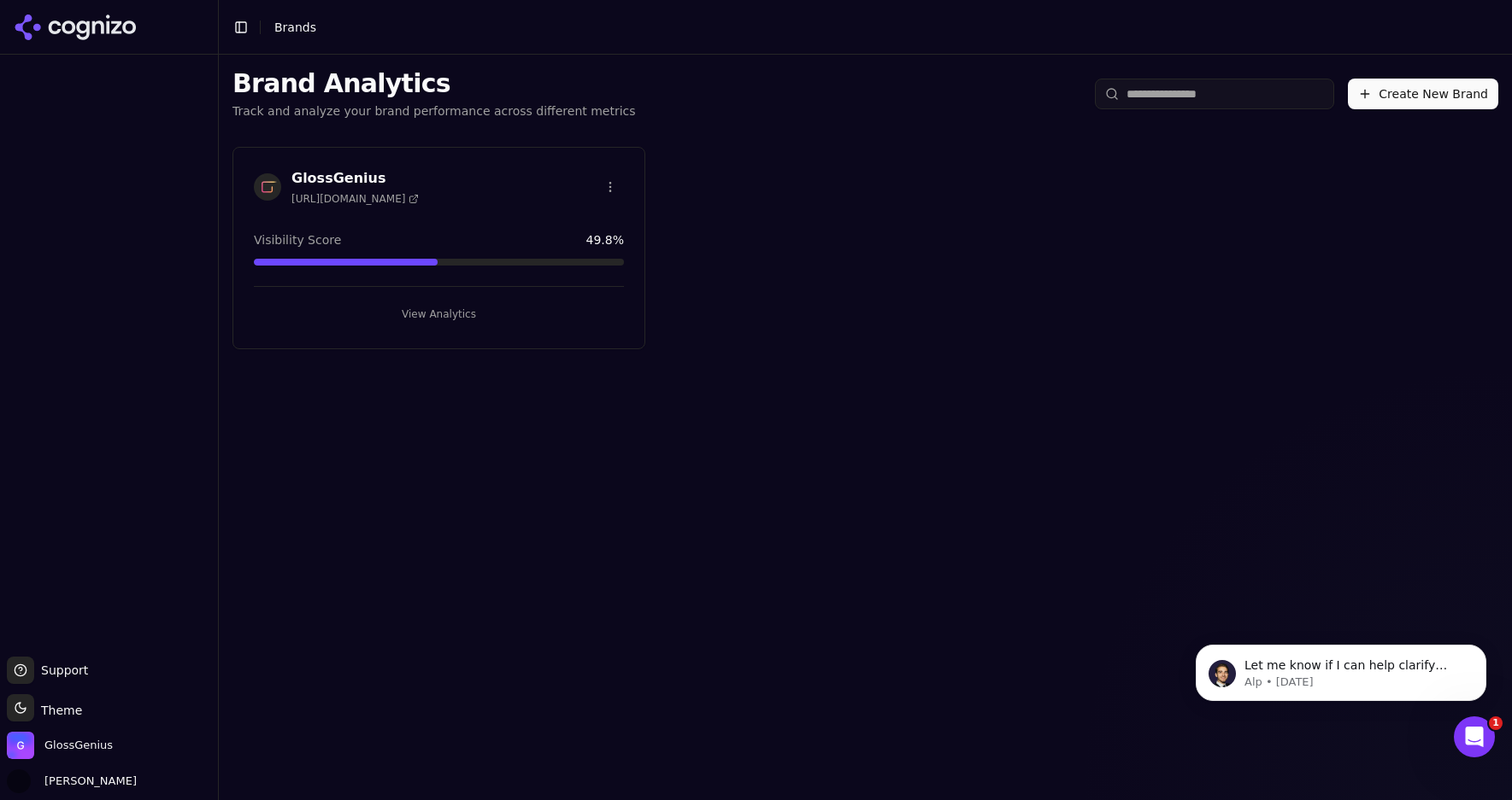
click at [409, 309] on button "View Analytics" at bounding box center [438, 314] width 370 height 27
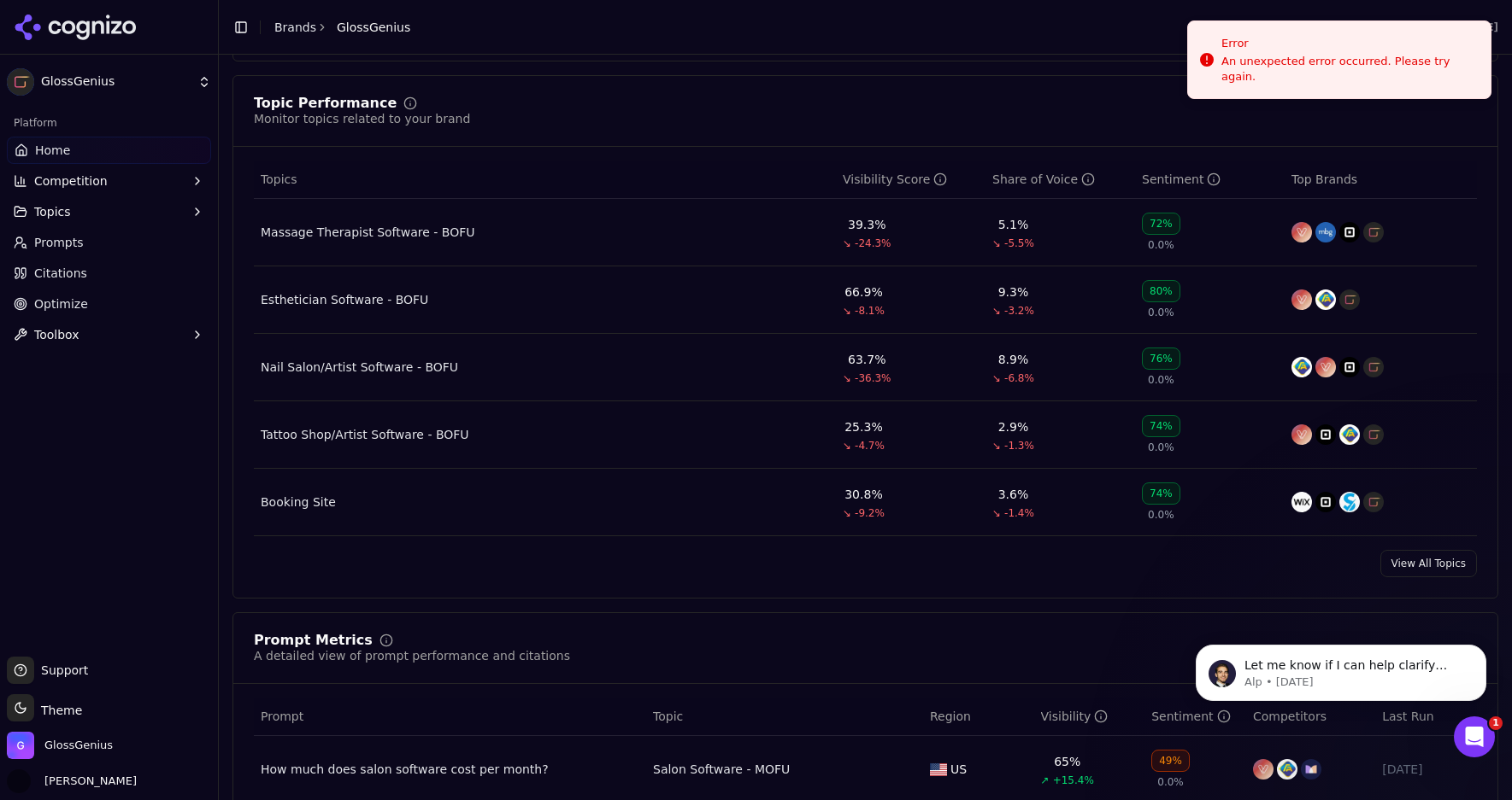
scroll to position [772, 0]
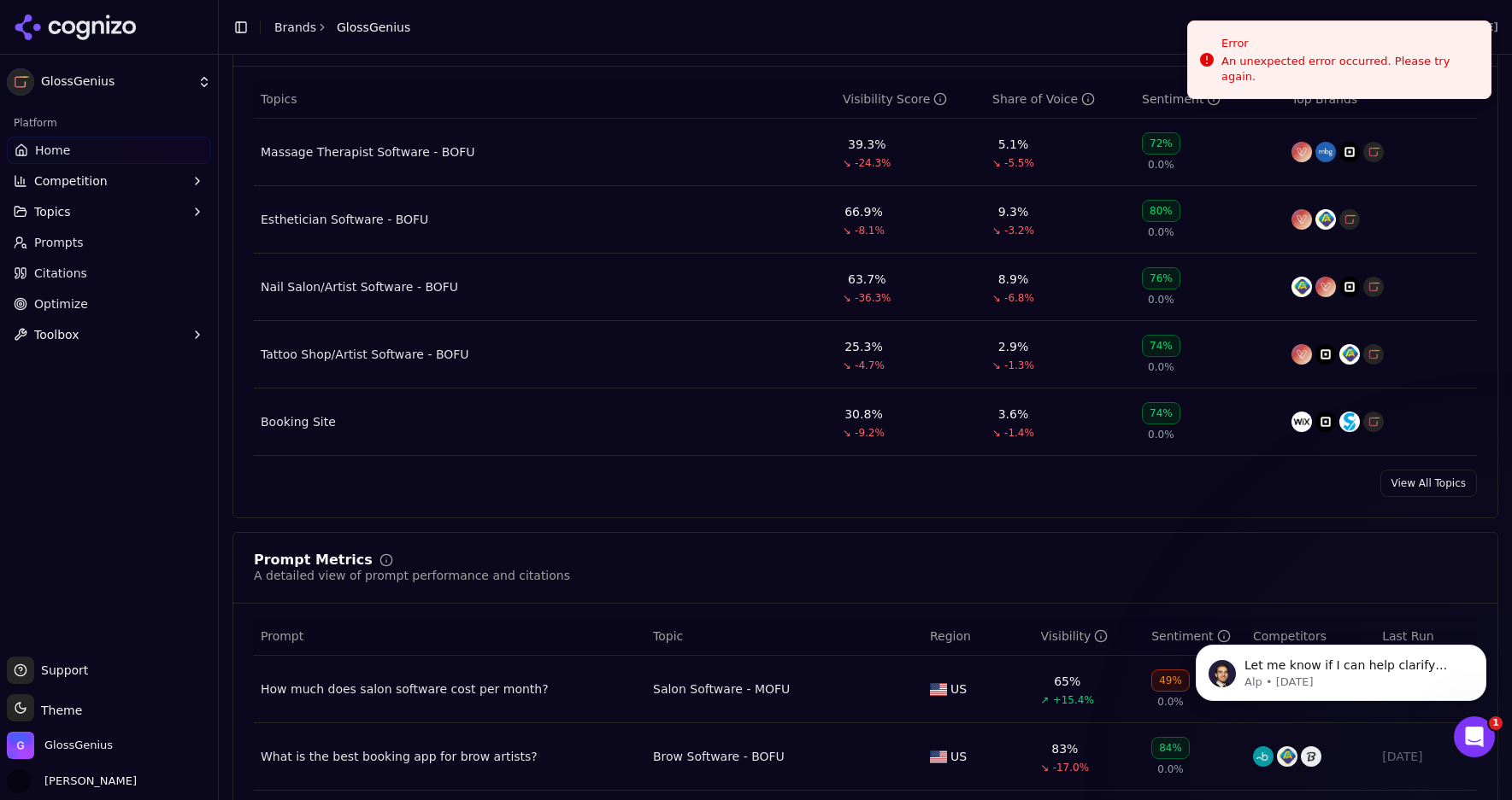
click at [1424, 489] on link "View All Topics" at bounding box center [1429, 483] width 97 height 27
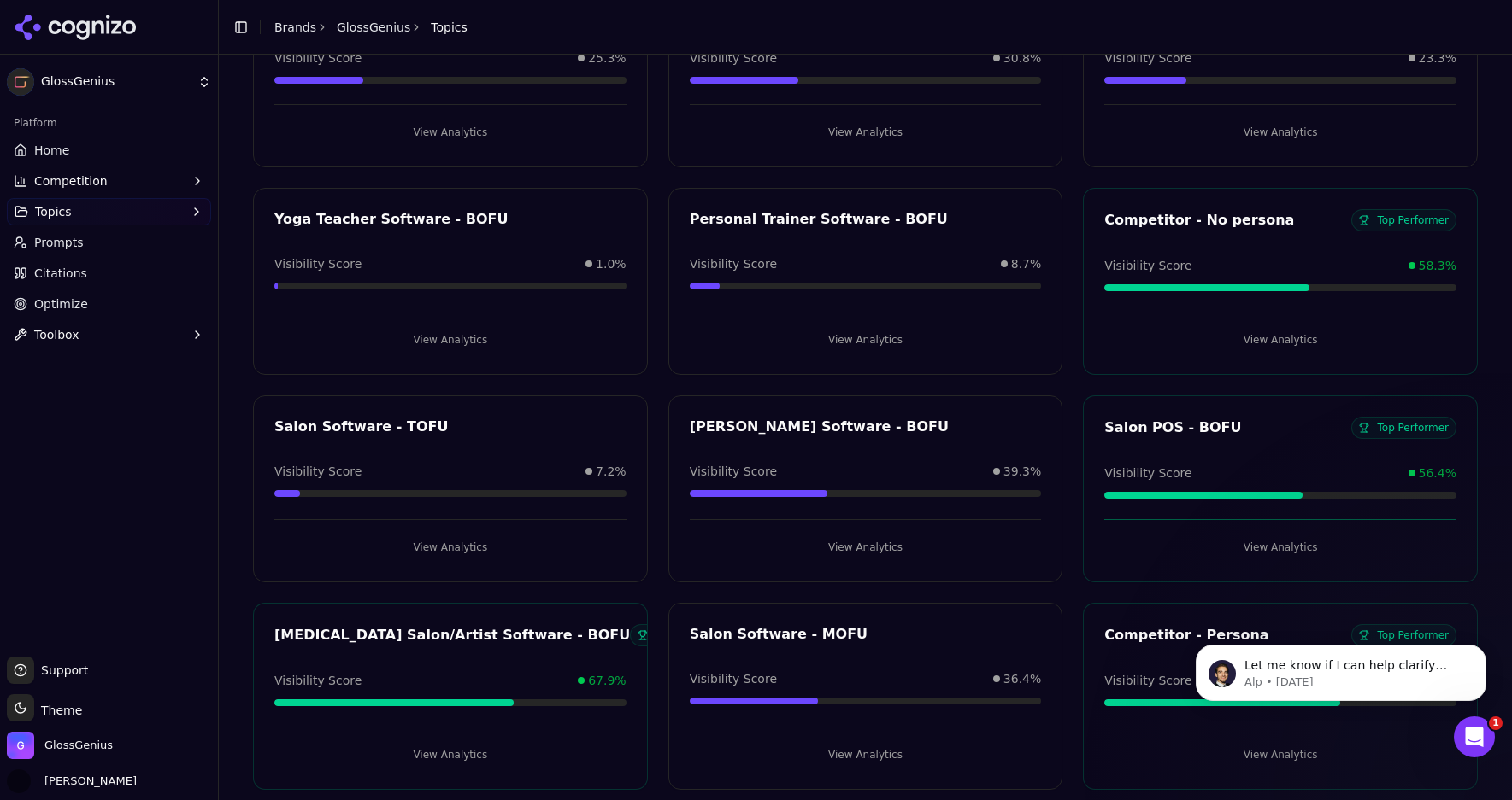
scroll to position [1031, 0]
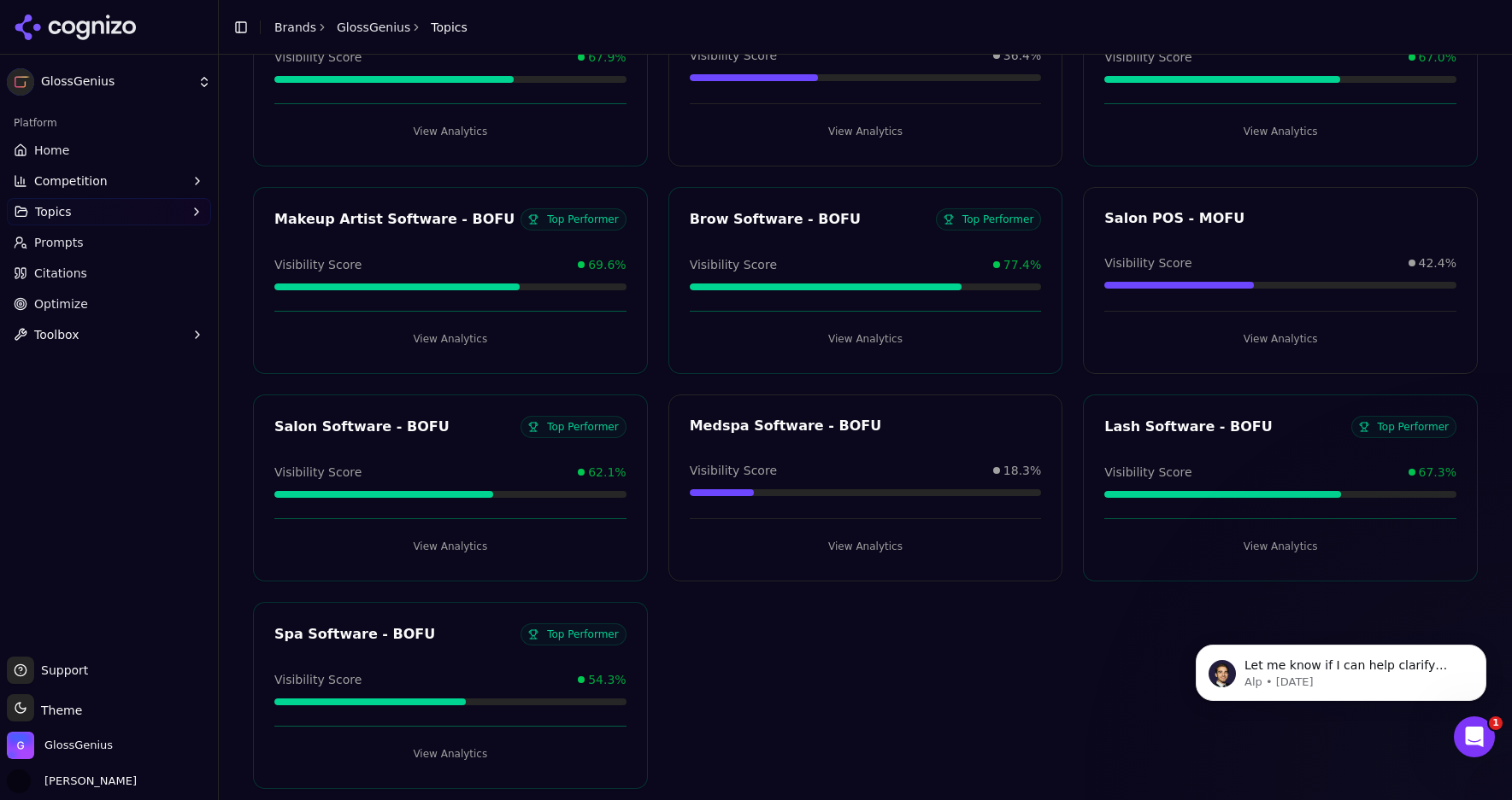
click at [461, 542] on button "View Analytics" at bounding box center [450, 547] width 352 height 27
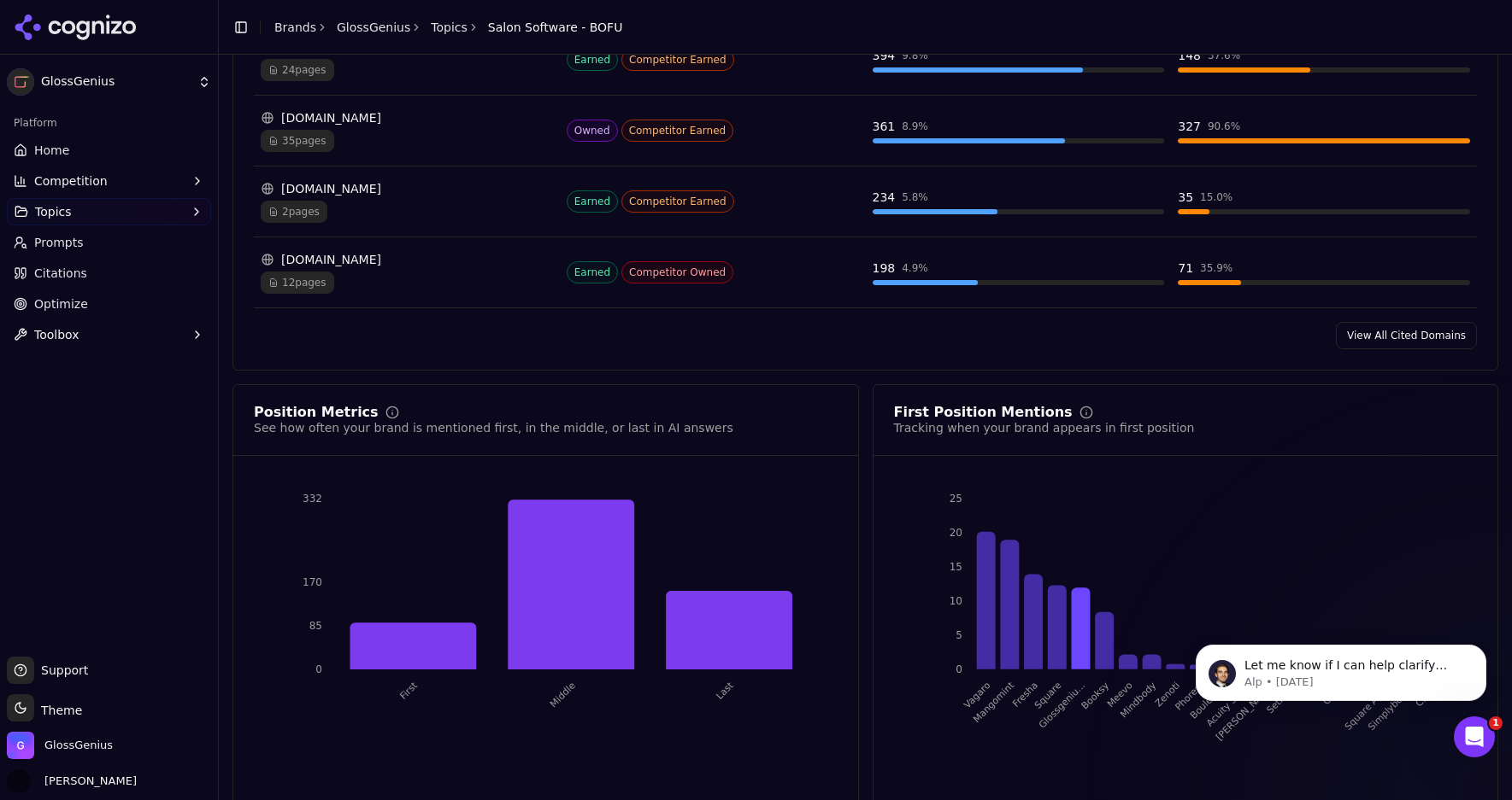
scroll to position [1434, 0]
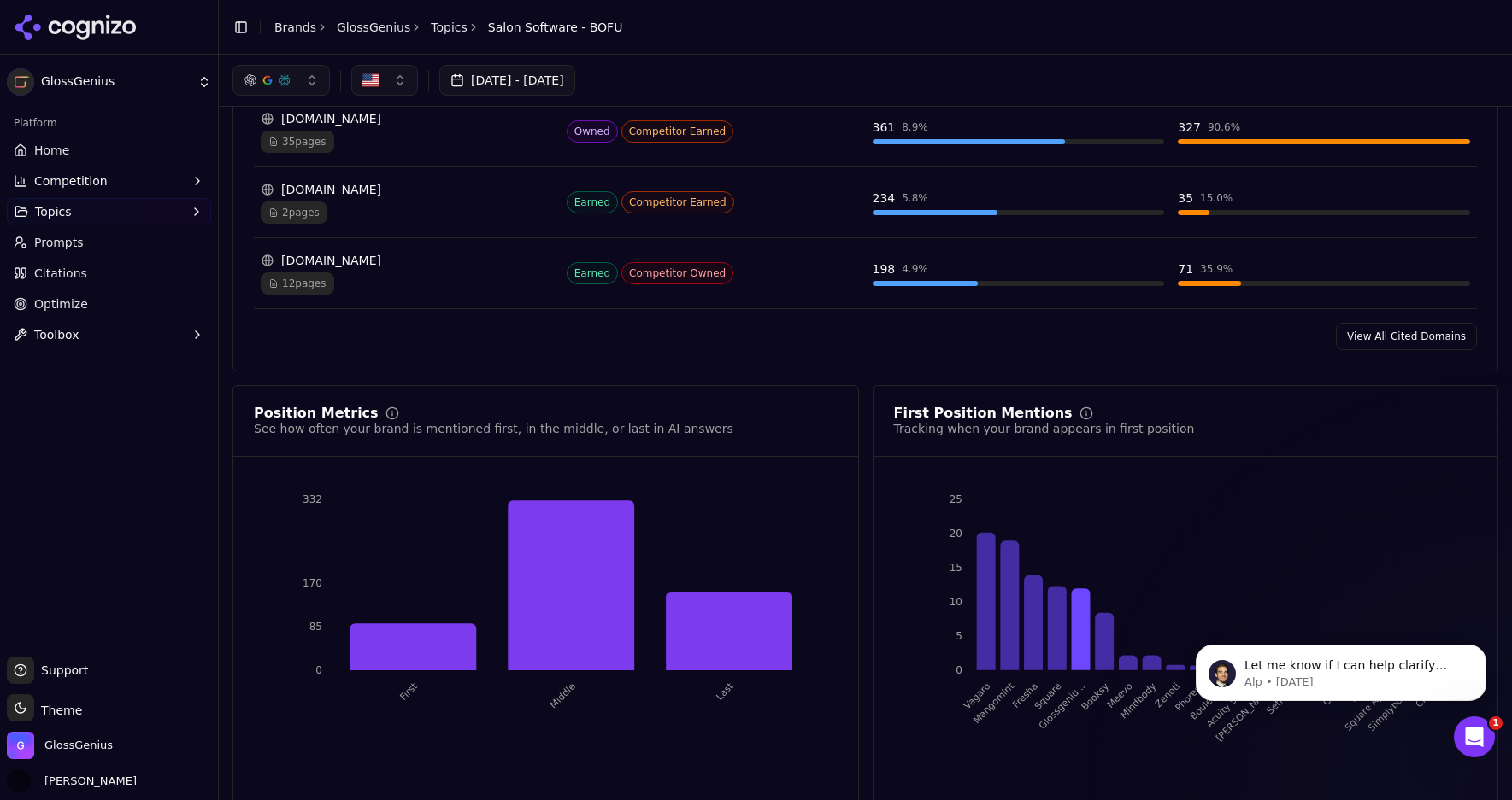
click at [1386, 322] on link "View All Cited Domains" at bounding box center [1406, 336] width 141 height 27
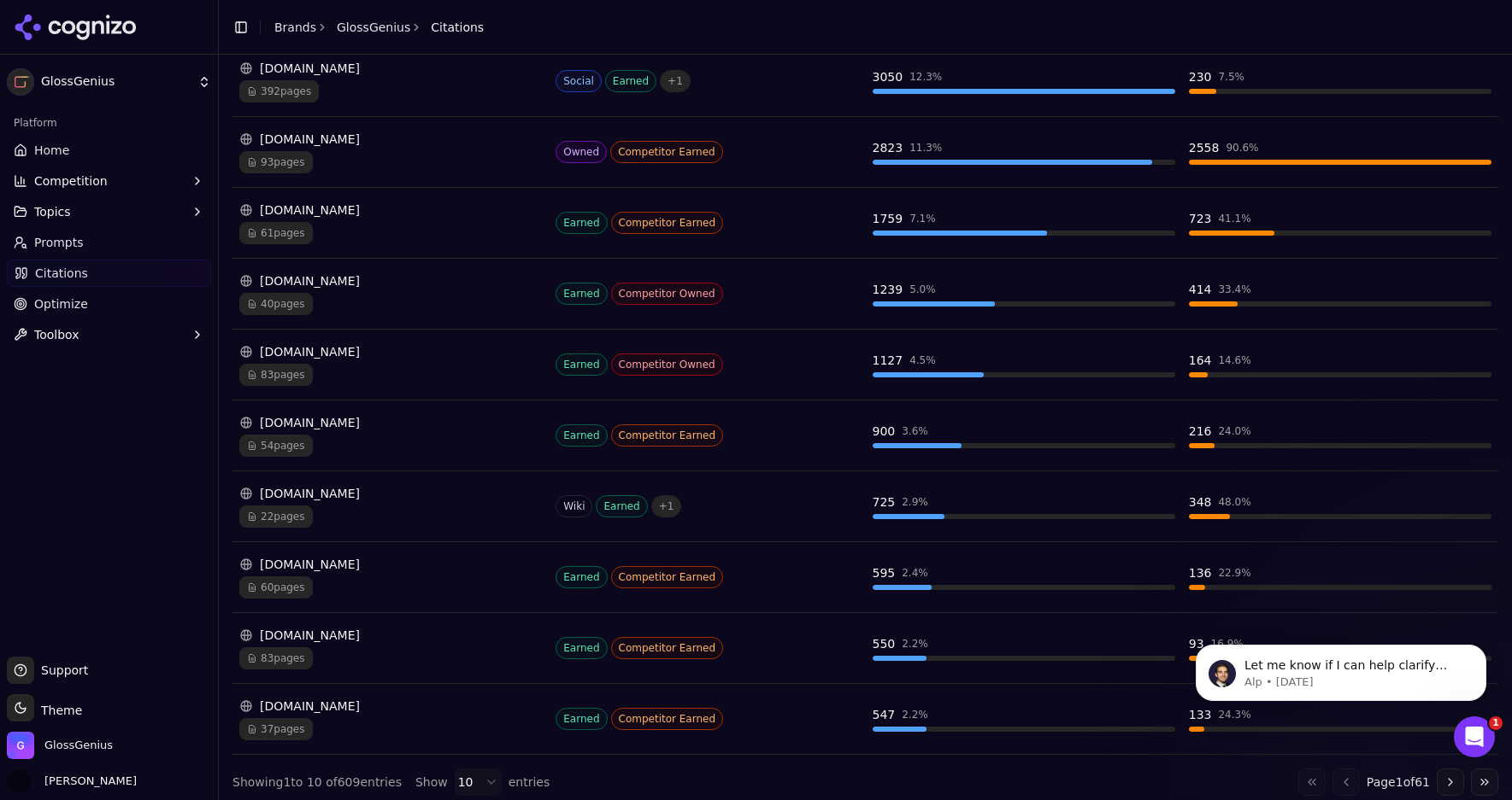
scroll to position [345, 0]
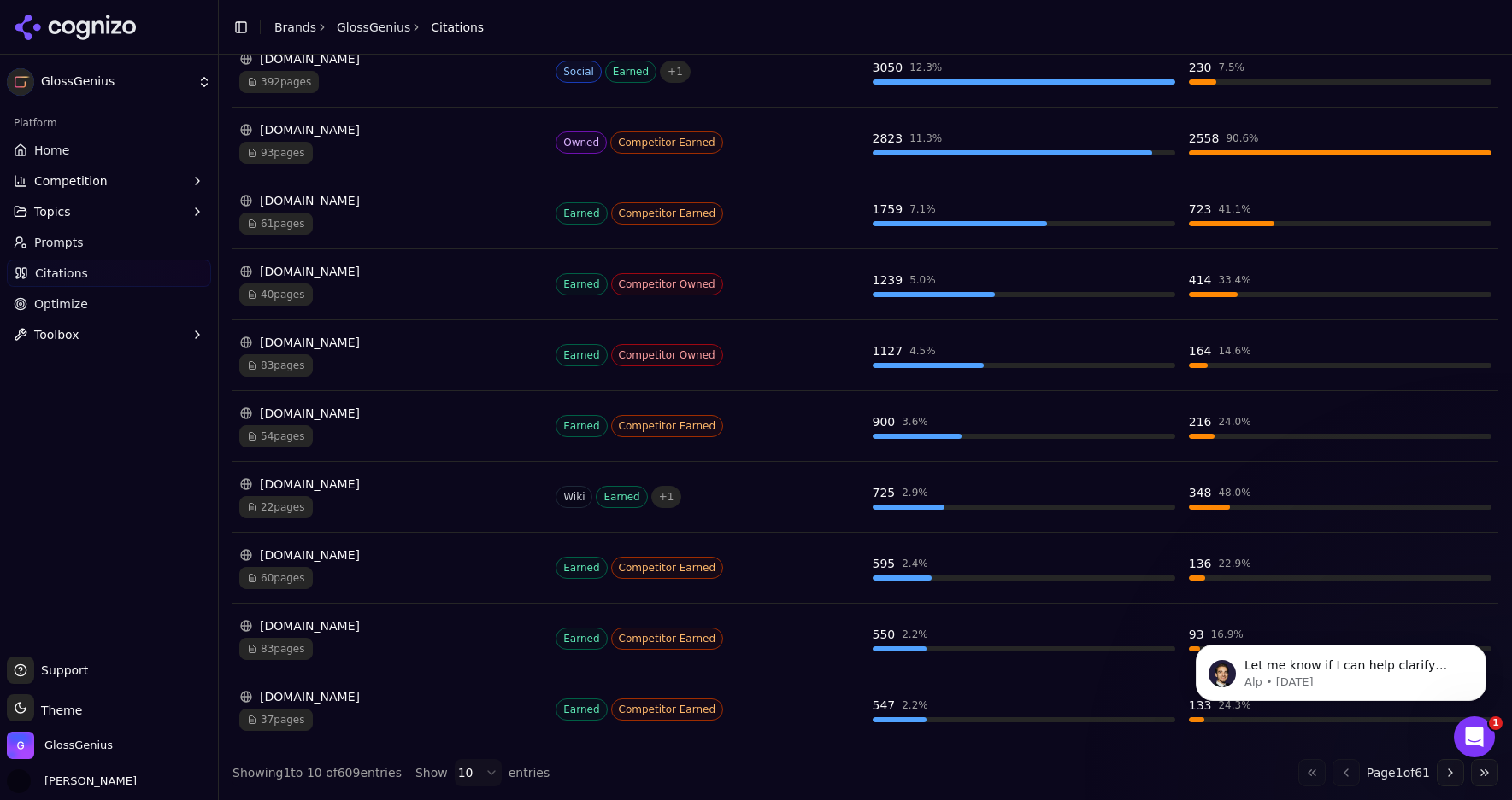
click at [1444, 774] on button "Go to next page" at bounding box center [1450, 773] width 27 height 27
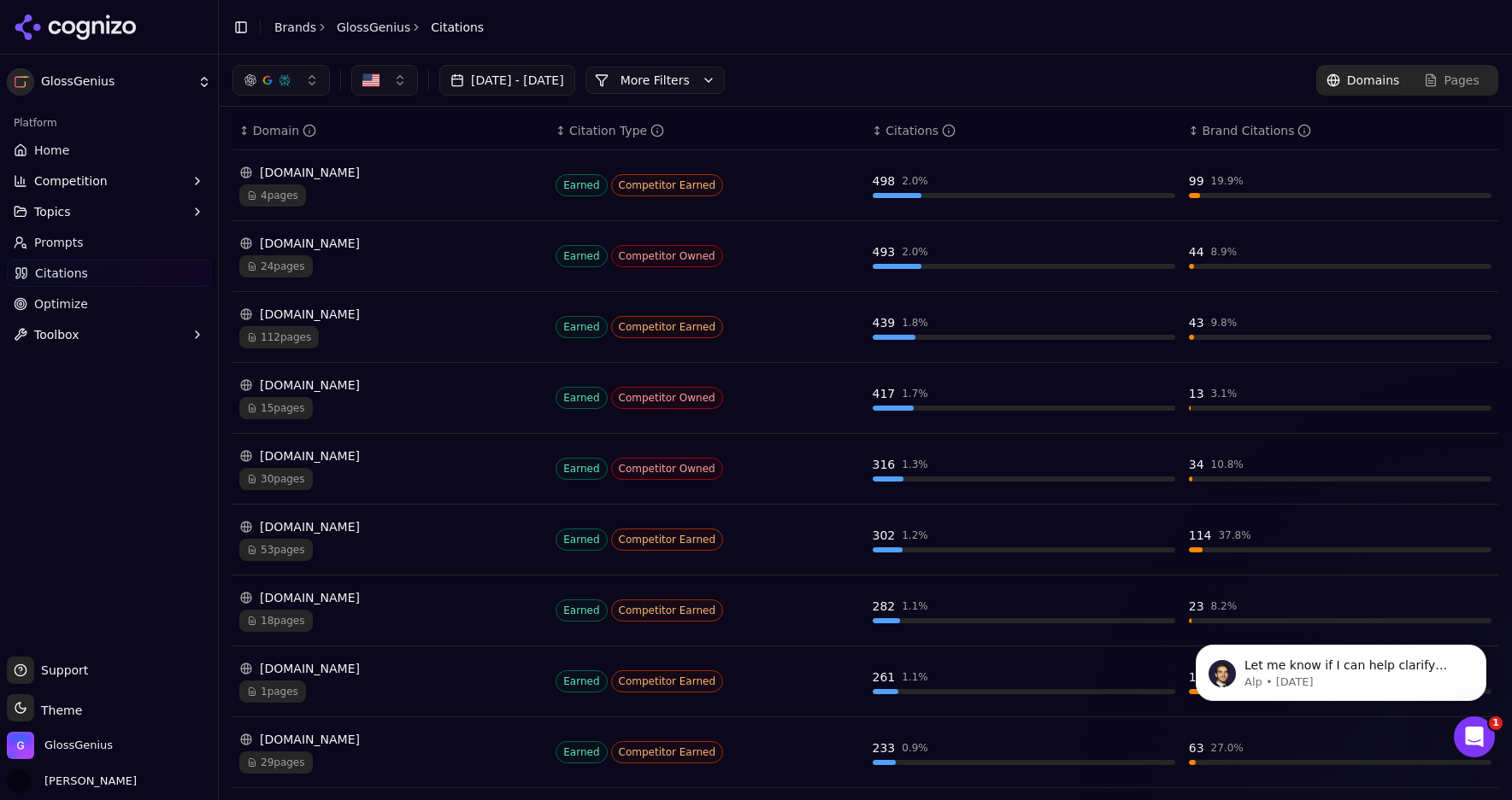
scroll to position [206, 0]
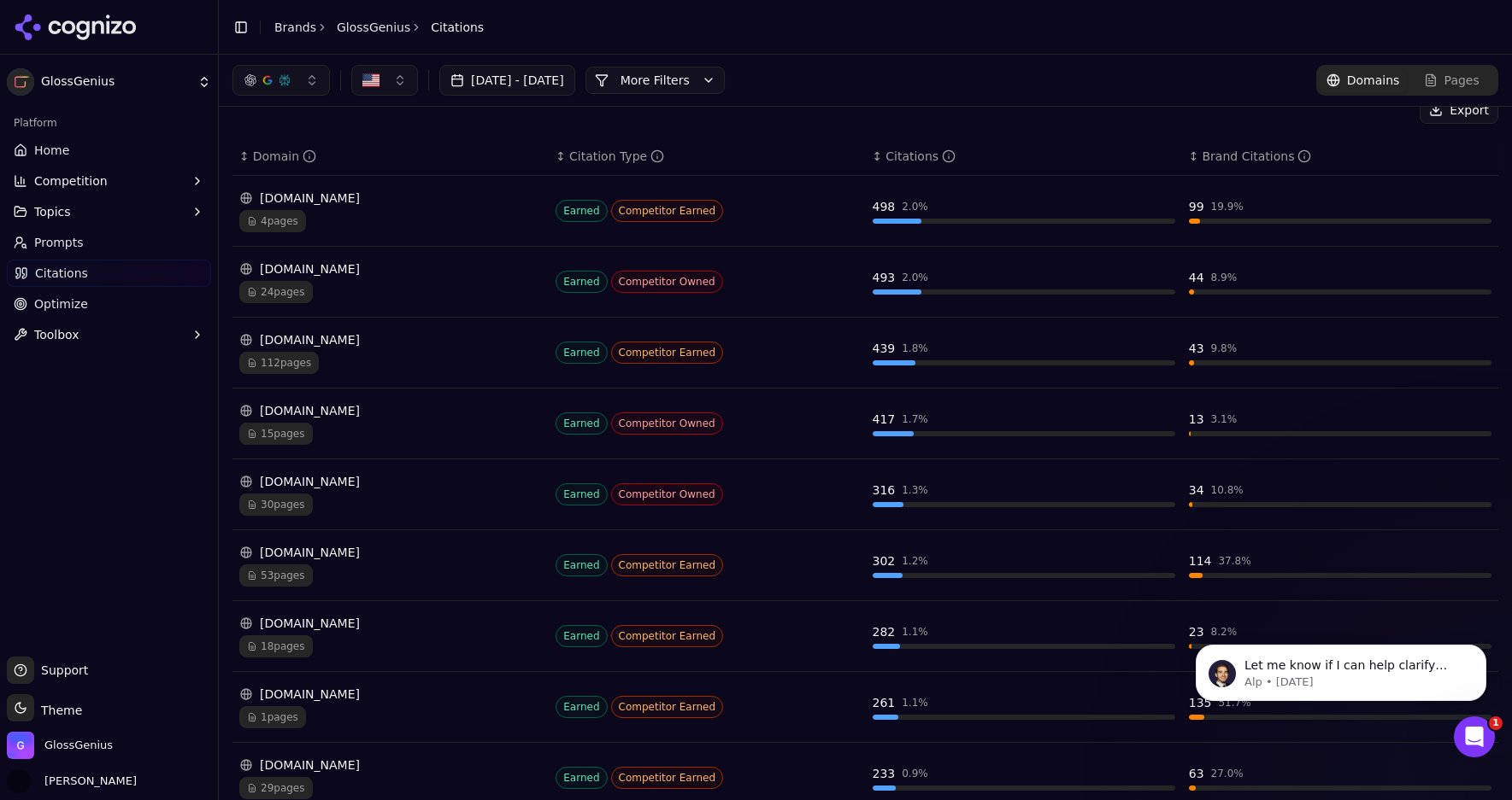
click at [400, 207] on div "[DOMAIN_NAME] 4 pages" at bounding box center [391, 210] width 303 height 43
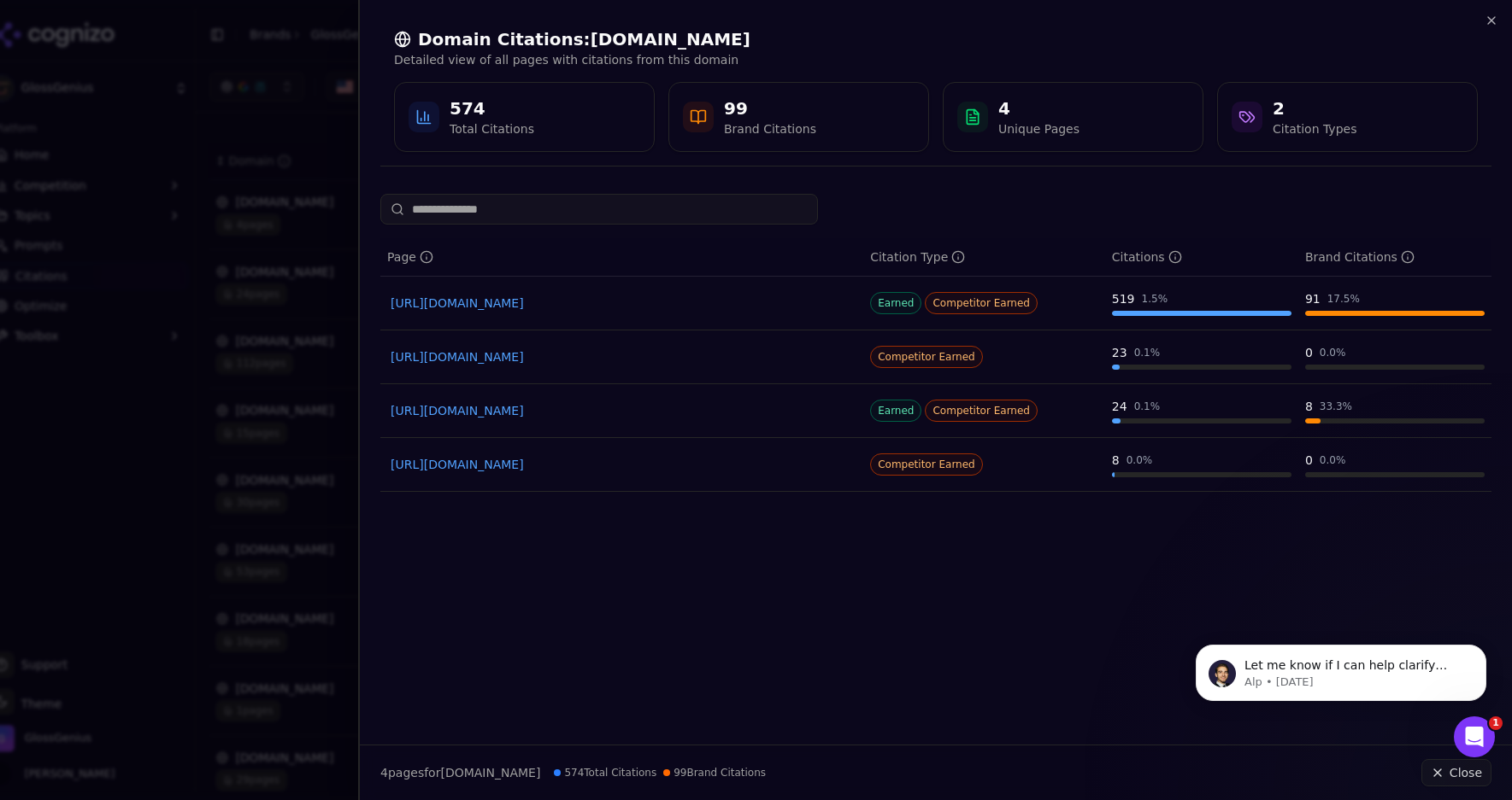
drag, startPoint x: 384, startPoint y: 304, endPoint x: 749, endPoint y: 297, distance: 365.1
click at [749, 297] on td "[URL][DOMAIN_NAME]" at bounding box center [622, 304] width 483 height 54
copy link "[URL][DOMAIN_NAME]"
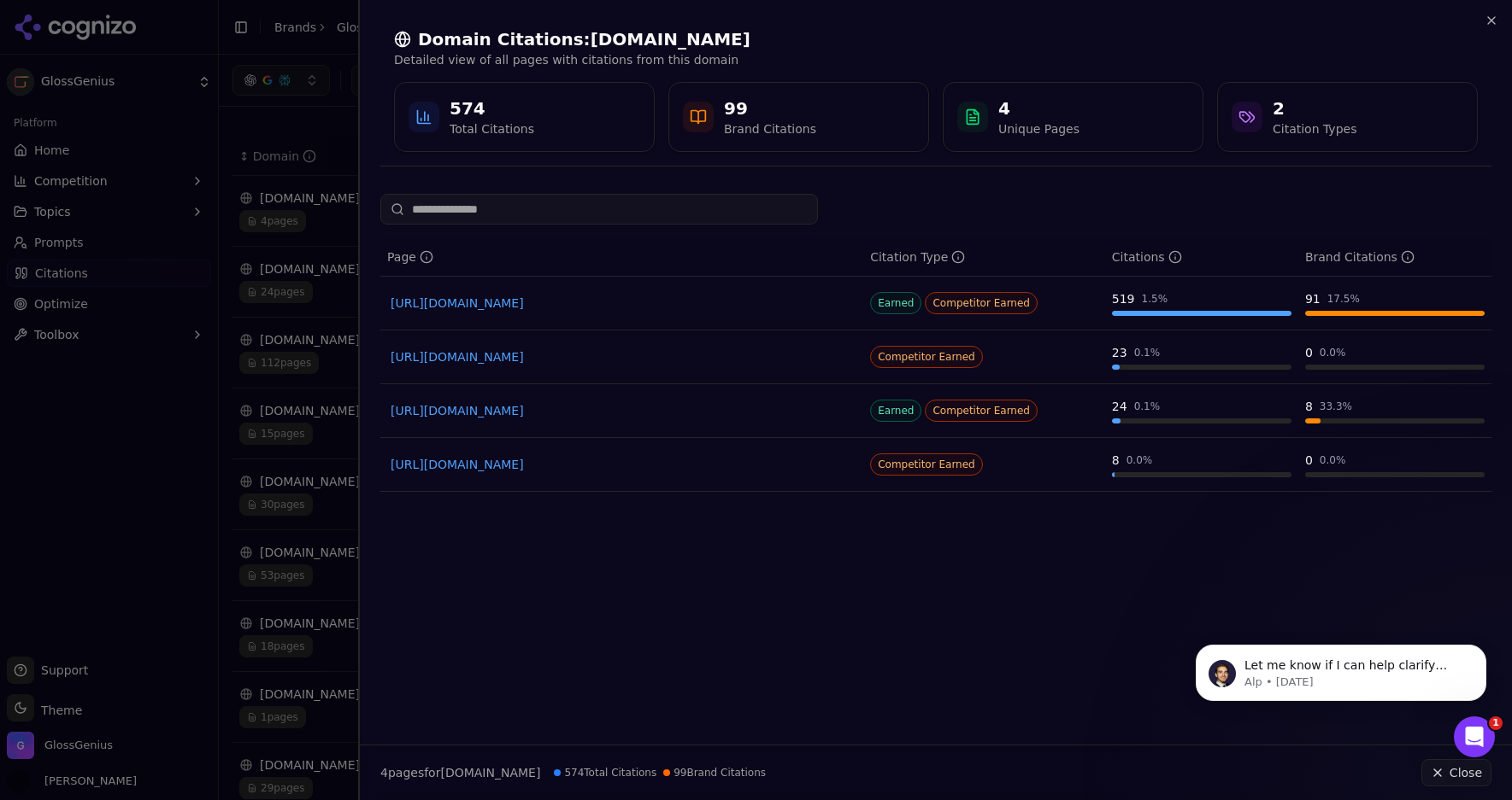
click at [296, 103] on div at bounding box center [756, 400] width 1512 height 800
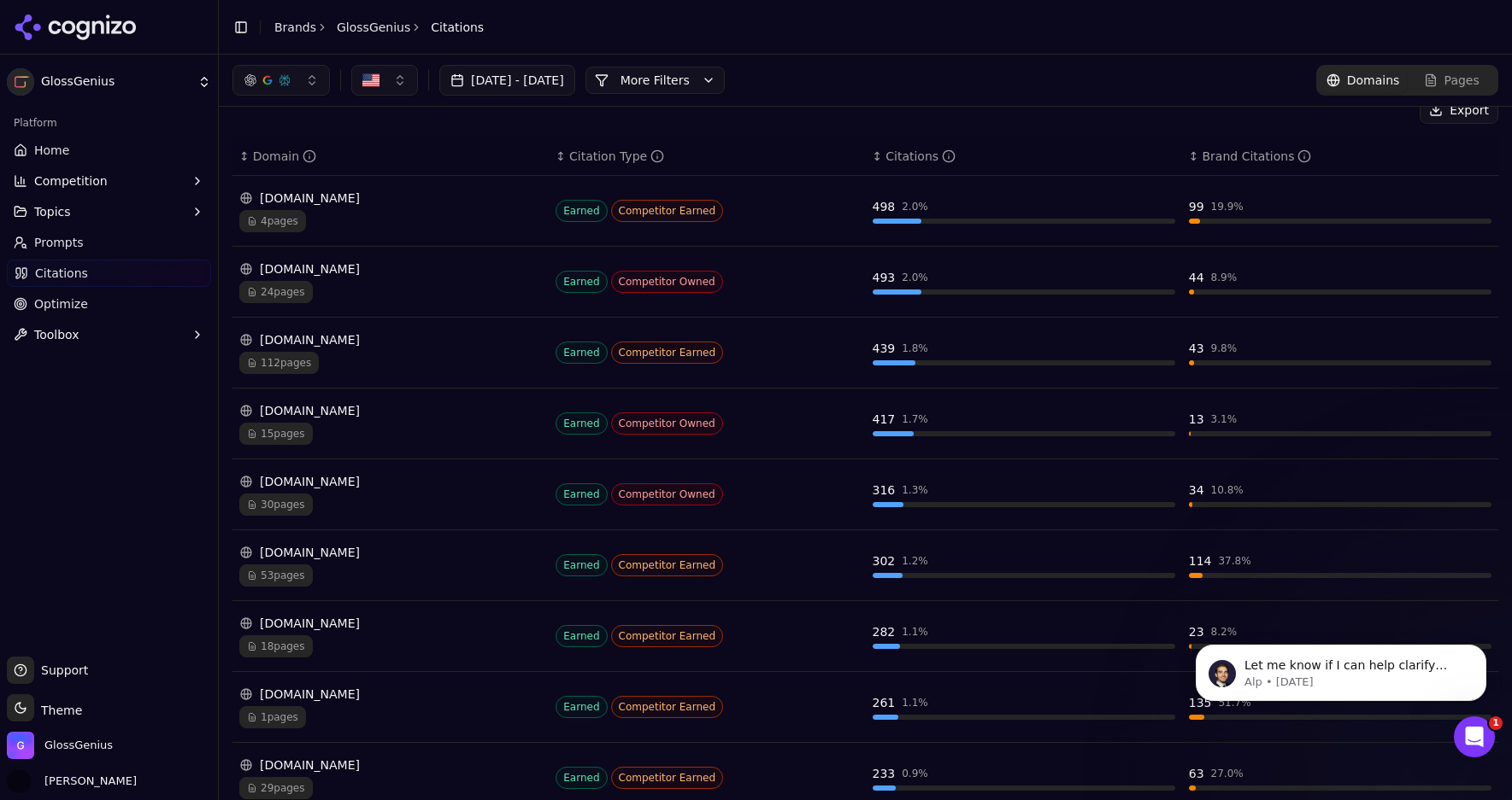
click at [341, 558] on div "[DOMAIN_NAME]" at bounding box center [391, 552] width 303 height 17
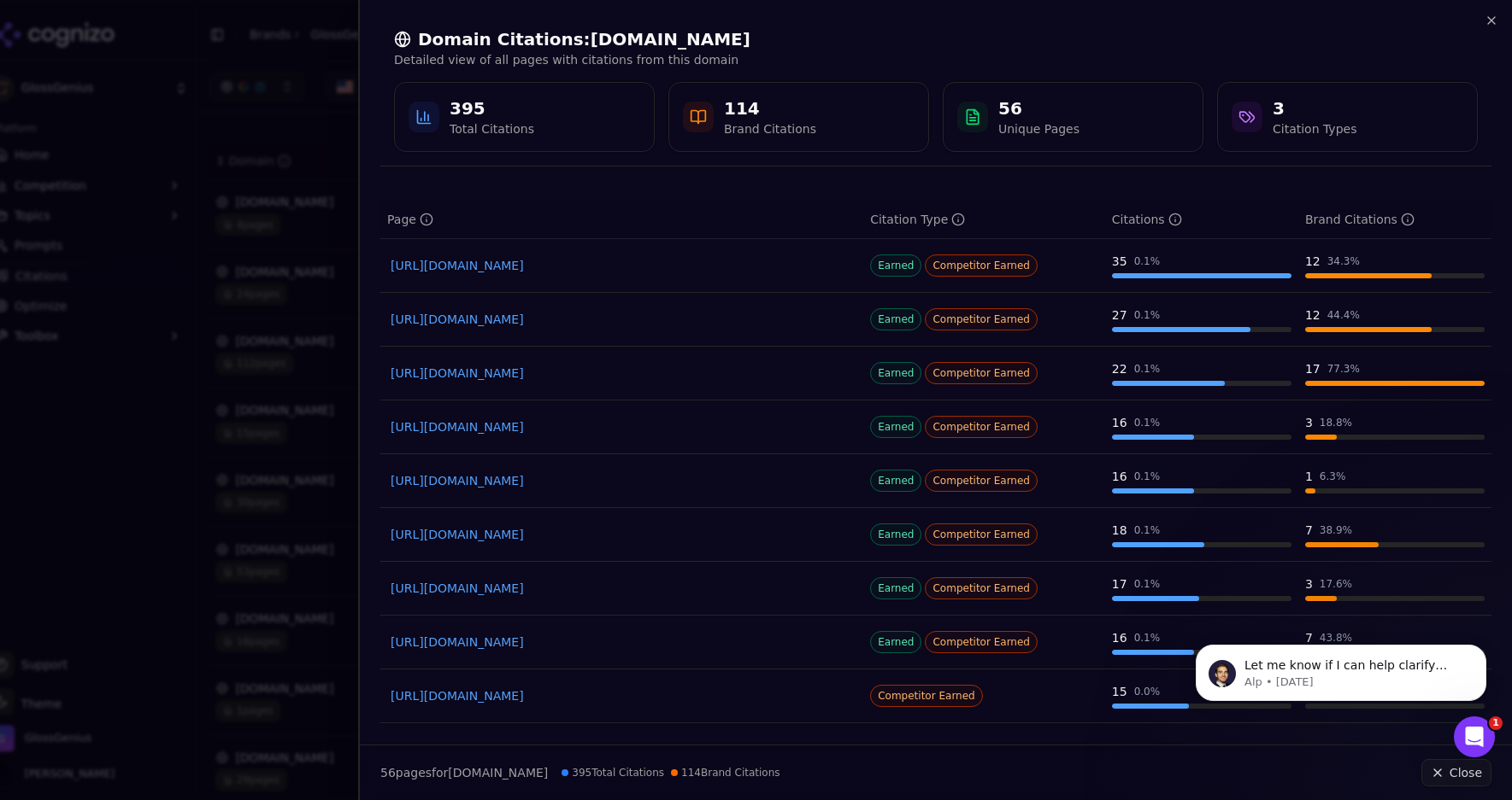
scroll to position [0, 0]
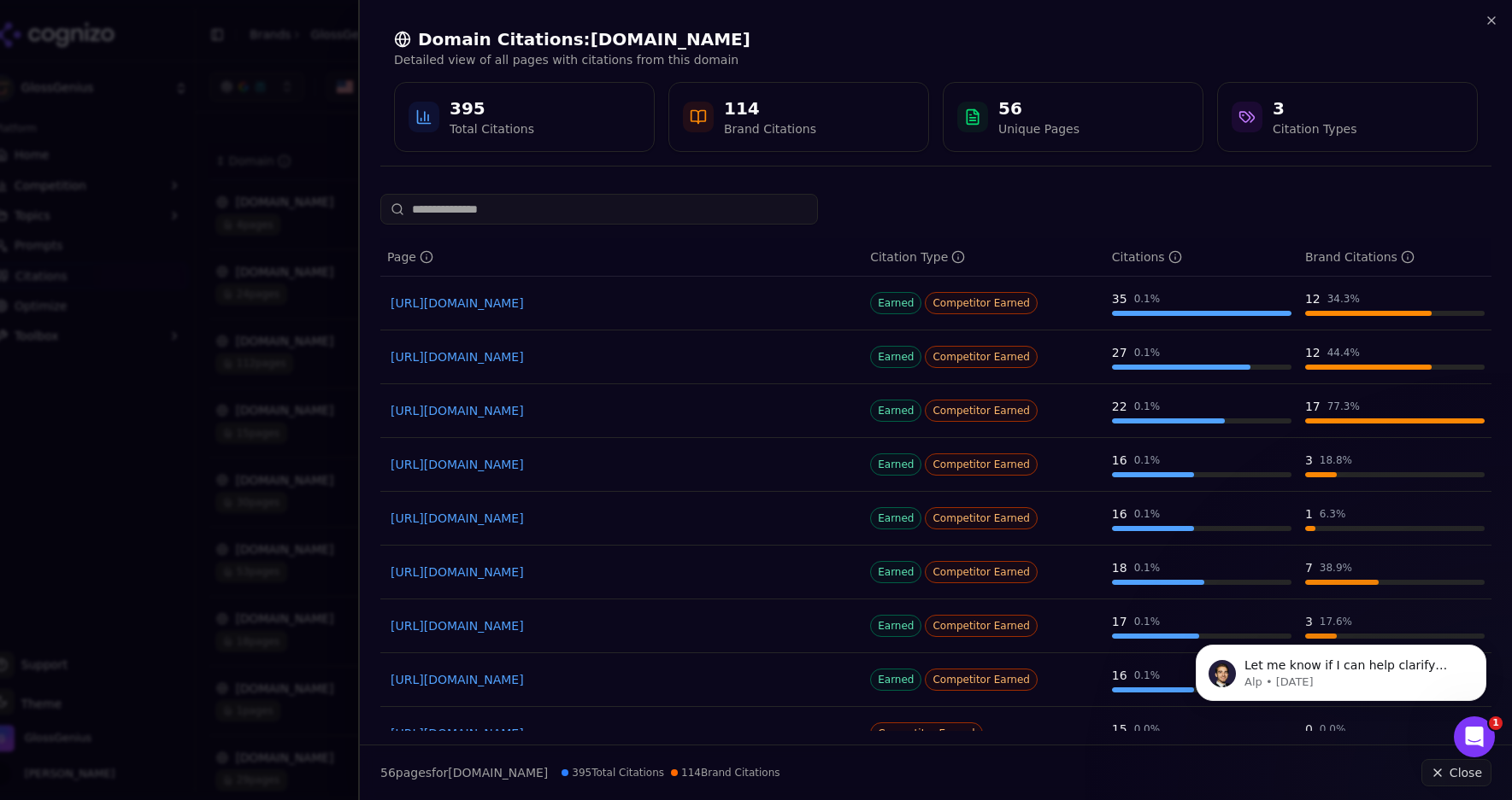
click at [554, 300] on link "[URL][DOMAIN_NAME]" at bounding box center [622, 304] width 463 height 17
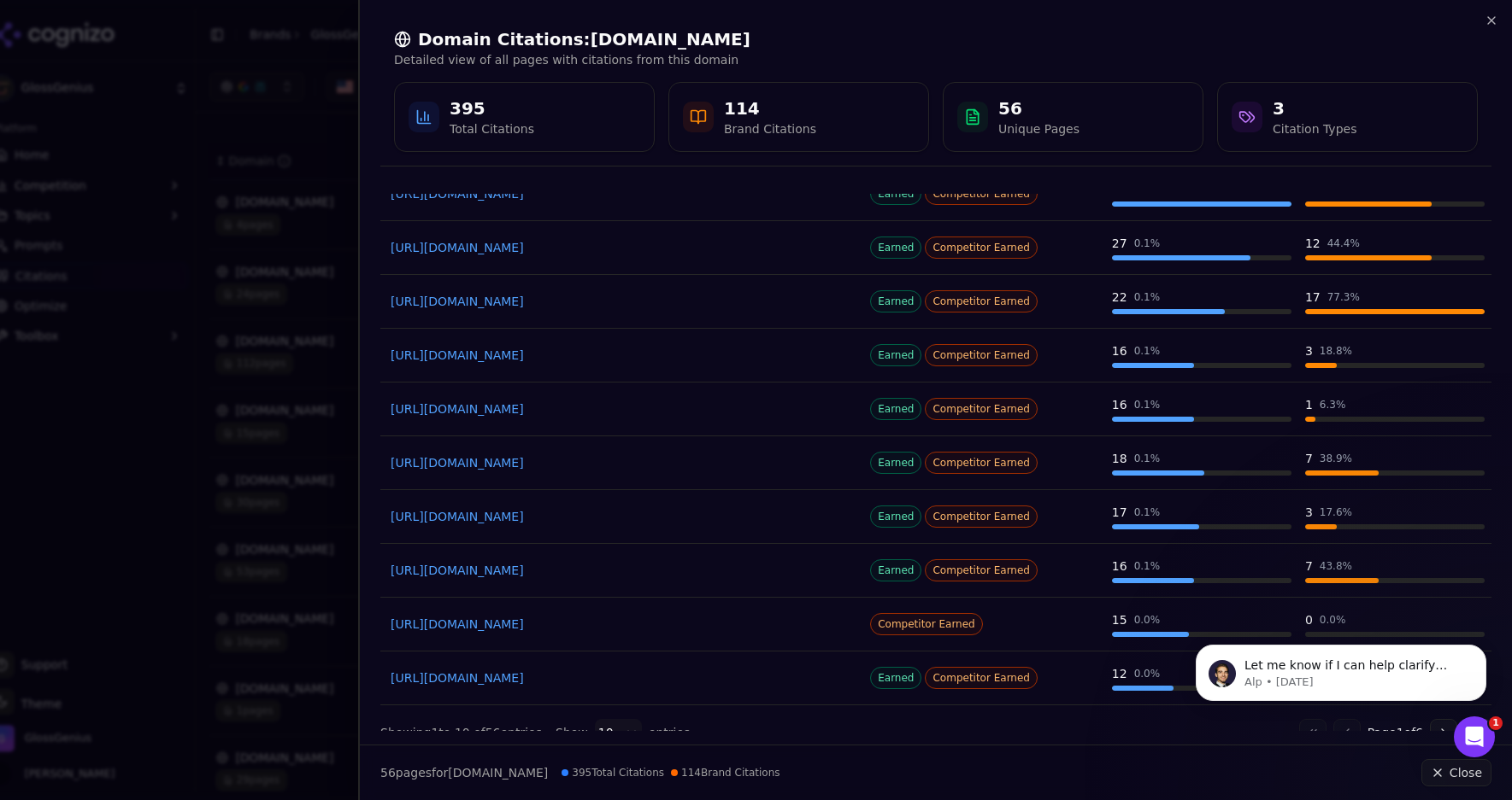
scroll to position [138, 0]
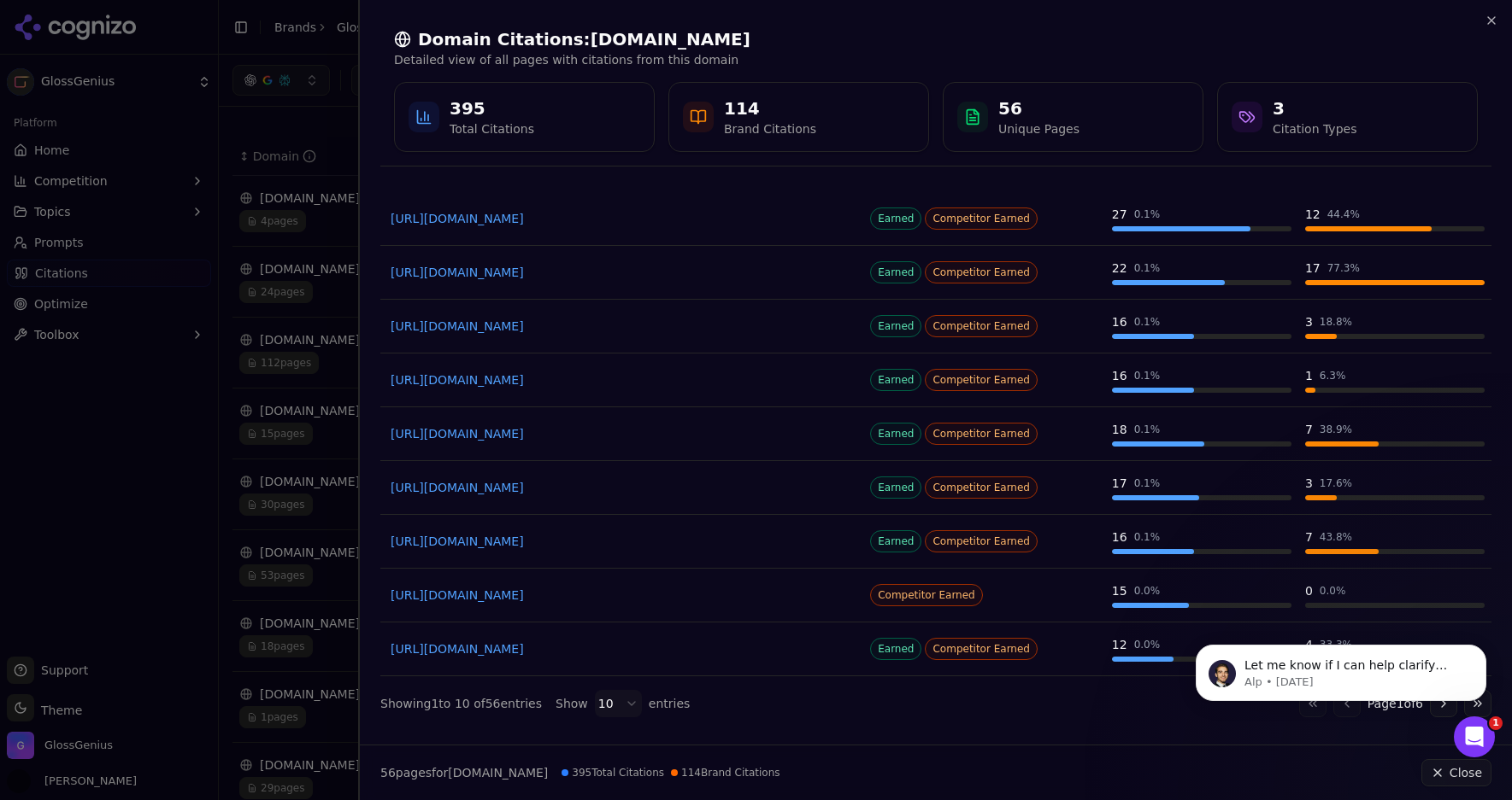
click at [169, 462] on div at bounding box center [756, 400] width 1512 height 800
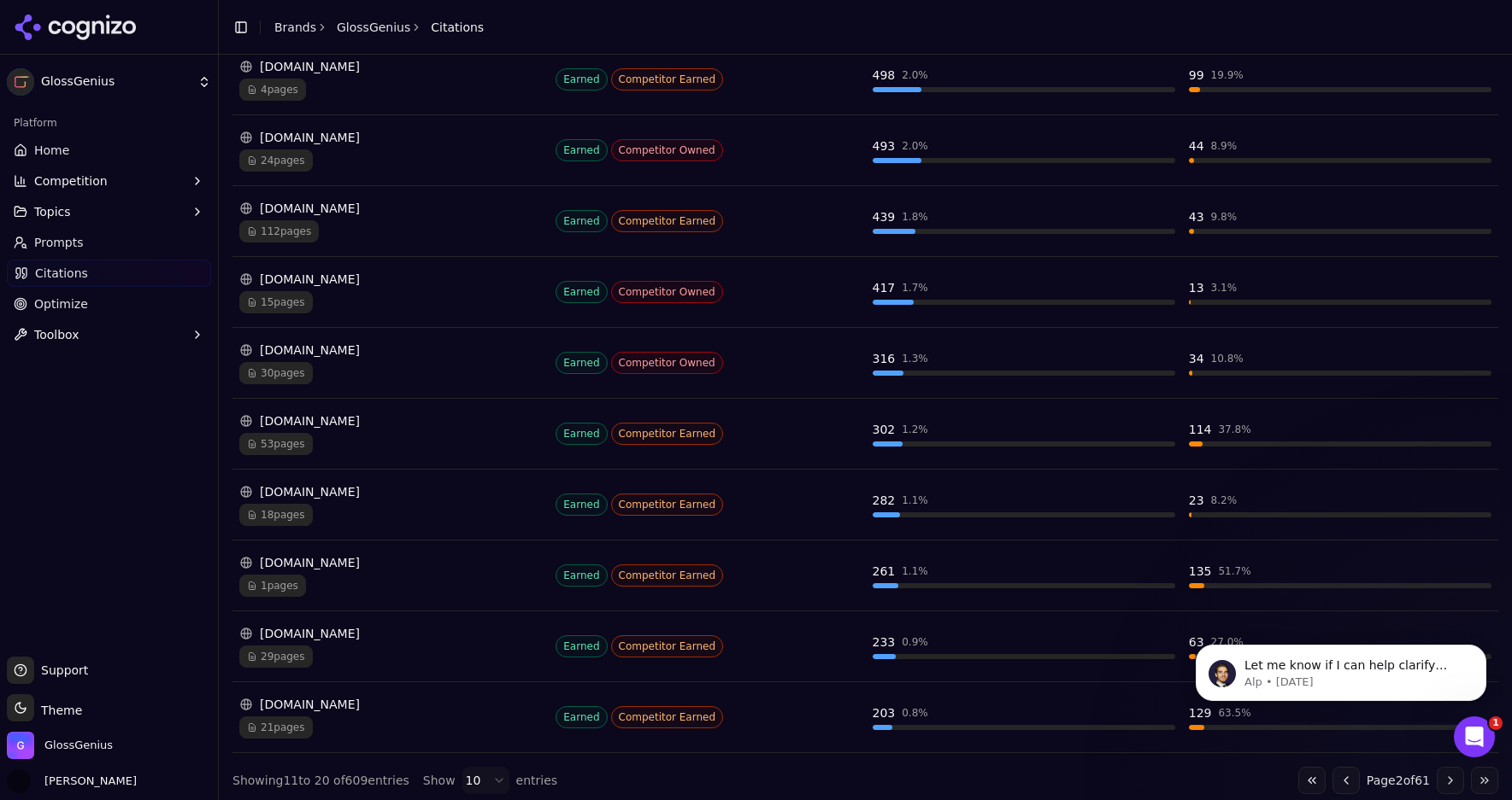
scroll to position [345, 0]
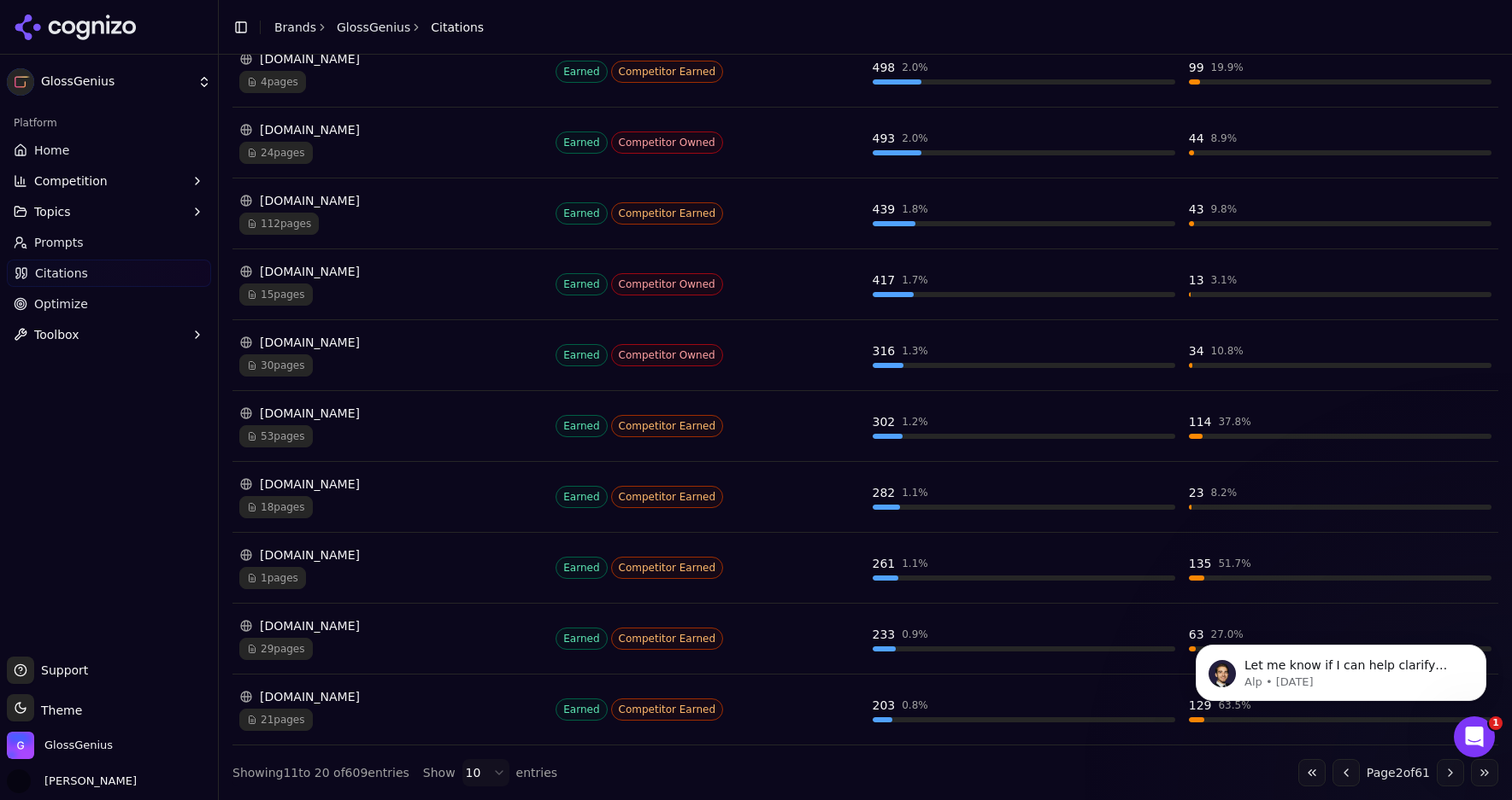
click at [1458, 777] on button "Go to next page" at bounding box center [1450, 773] width 27 height 27
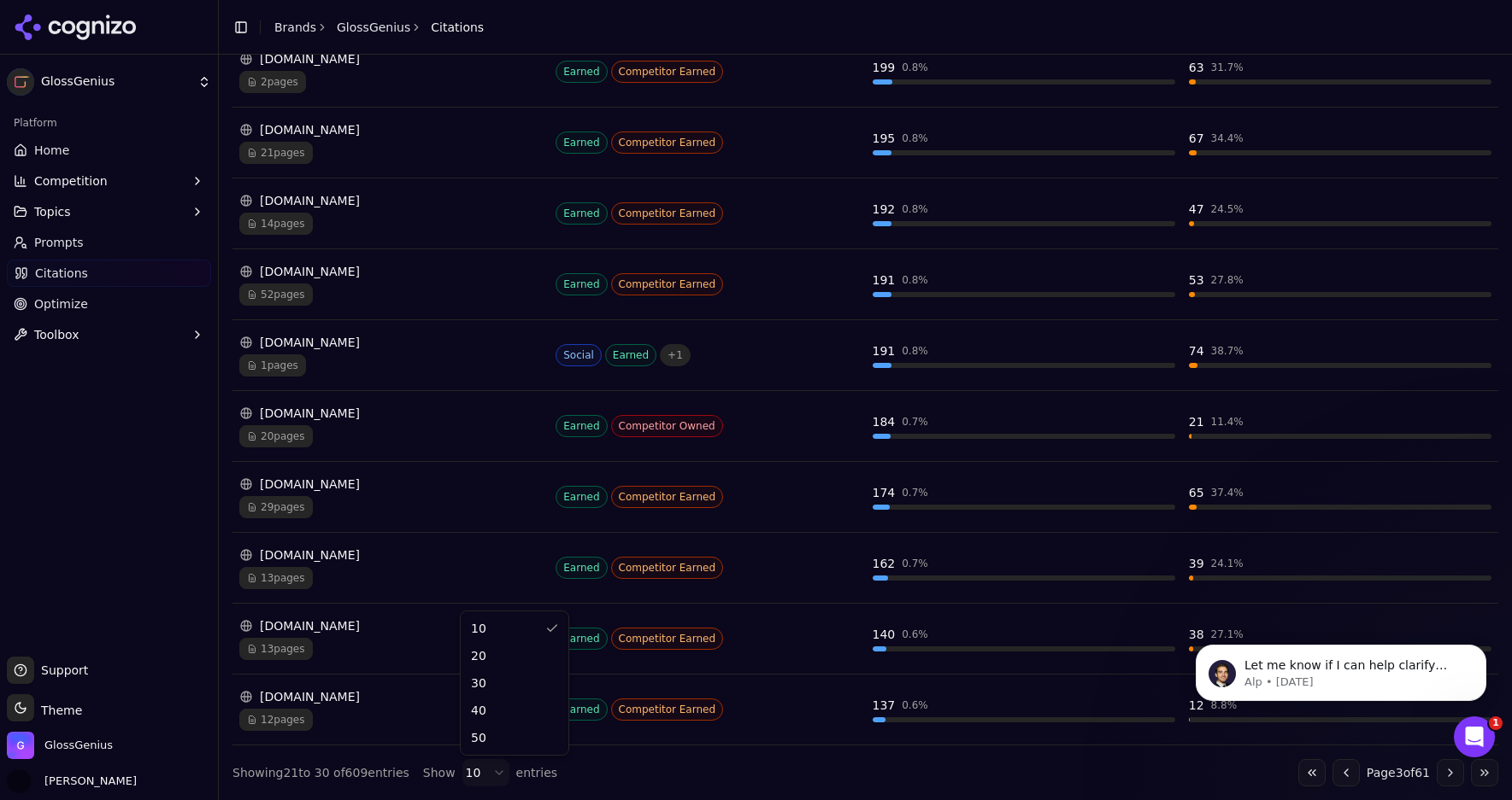
click at [479, 773] on html "GlossGenius Platform Home Competition Topics Prompts Citations Optimize Toolbox…" at bounding box center [756, 400] width 1512 height 800
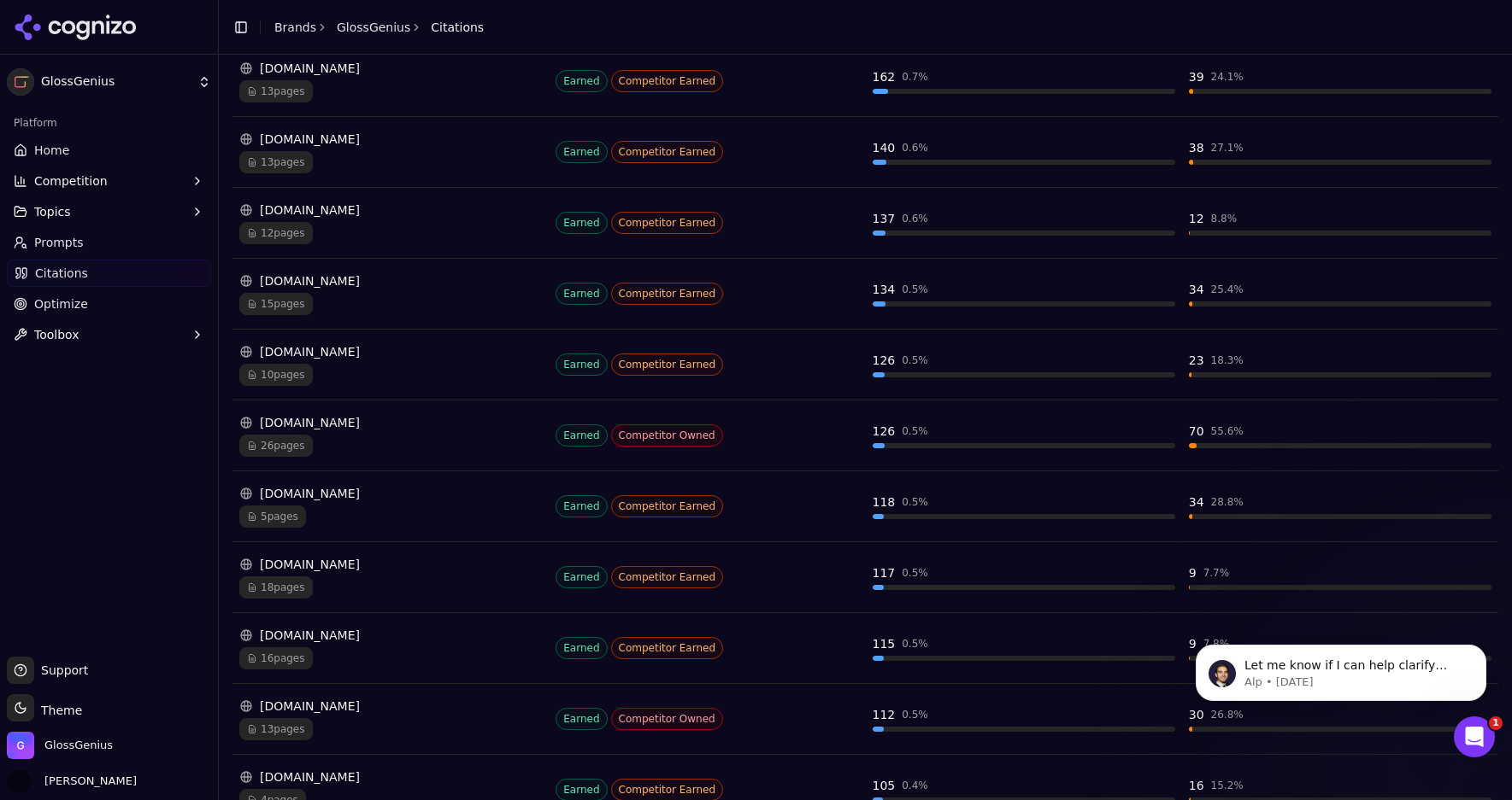
scroll to position [2260, 0]
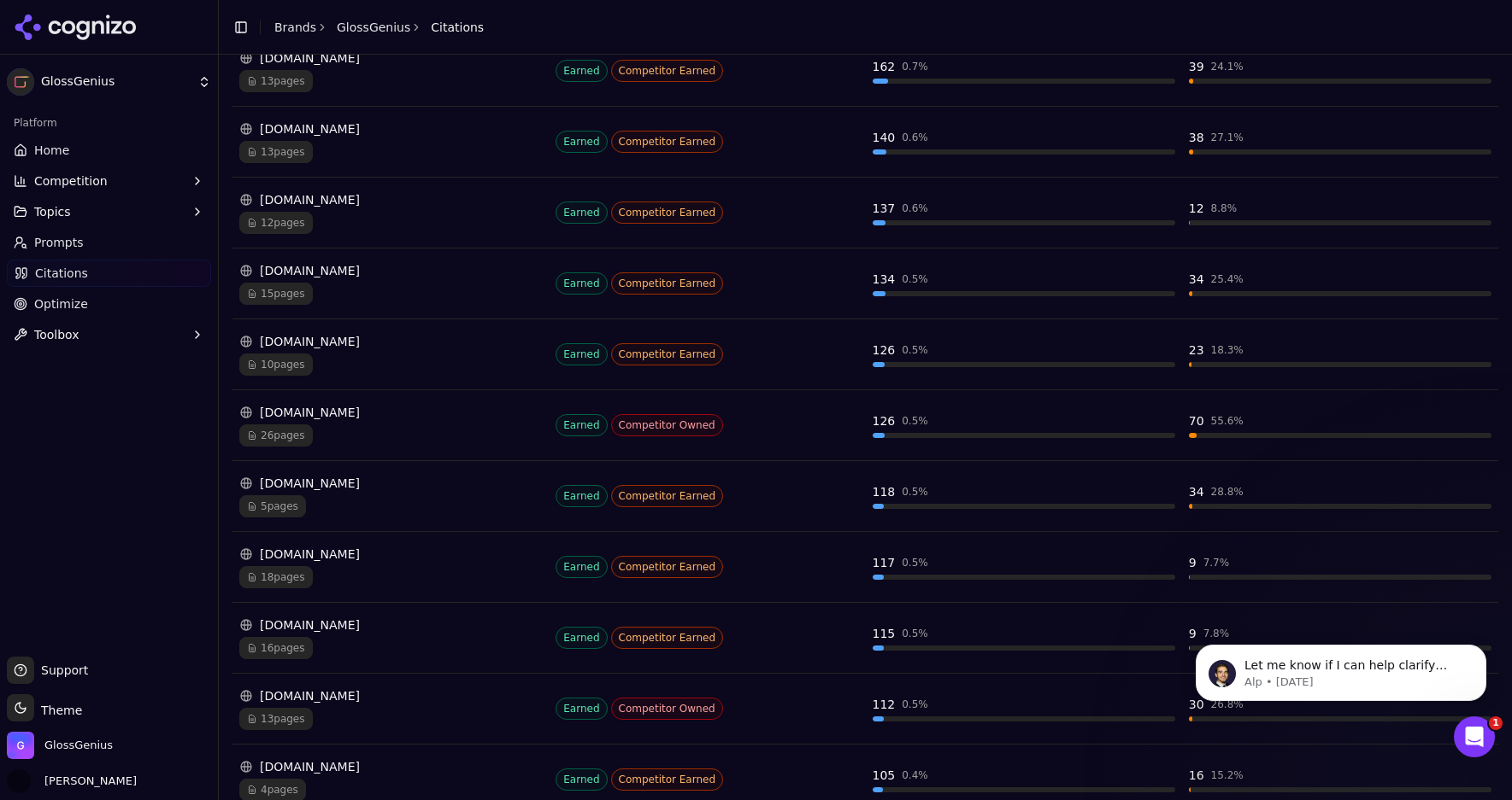
click at [371, 639] on div "16 pages" at bounding box center [391, 648] width 303 height 22
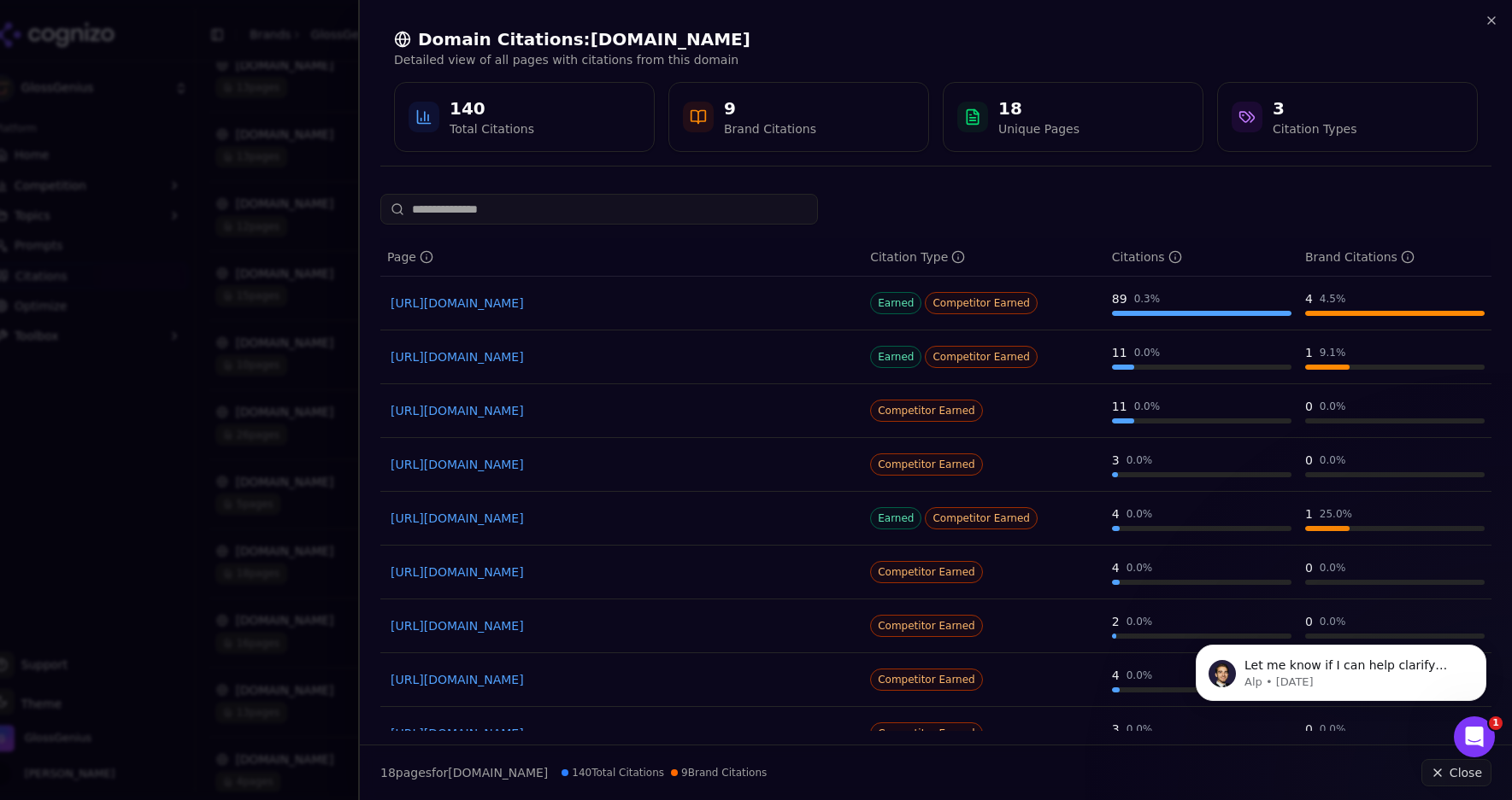
click at [617, 304] on link "[URL][DOMAIN_NAME]" at bounding box center [622, 304] width 463 height 17
click at [1495, 26] on icon "button" at bounding box center [1491, 20] width 13 height 13
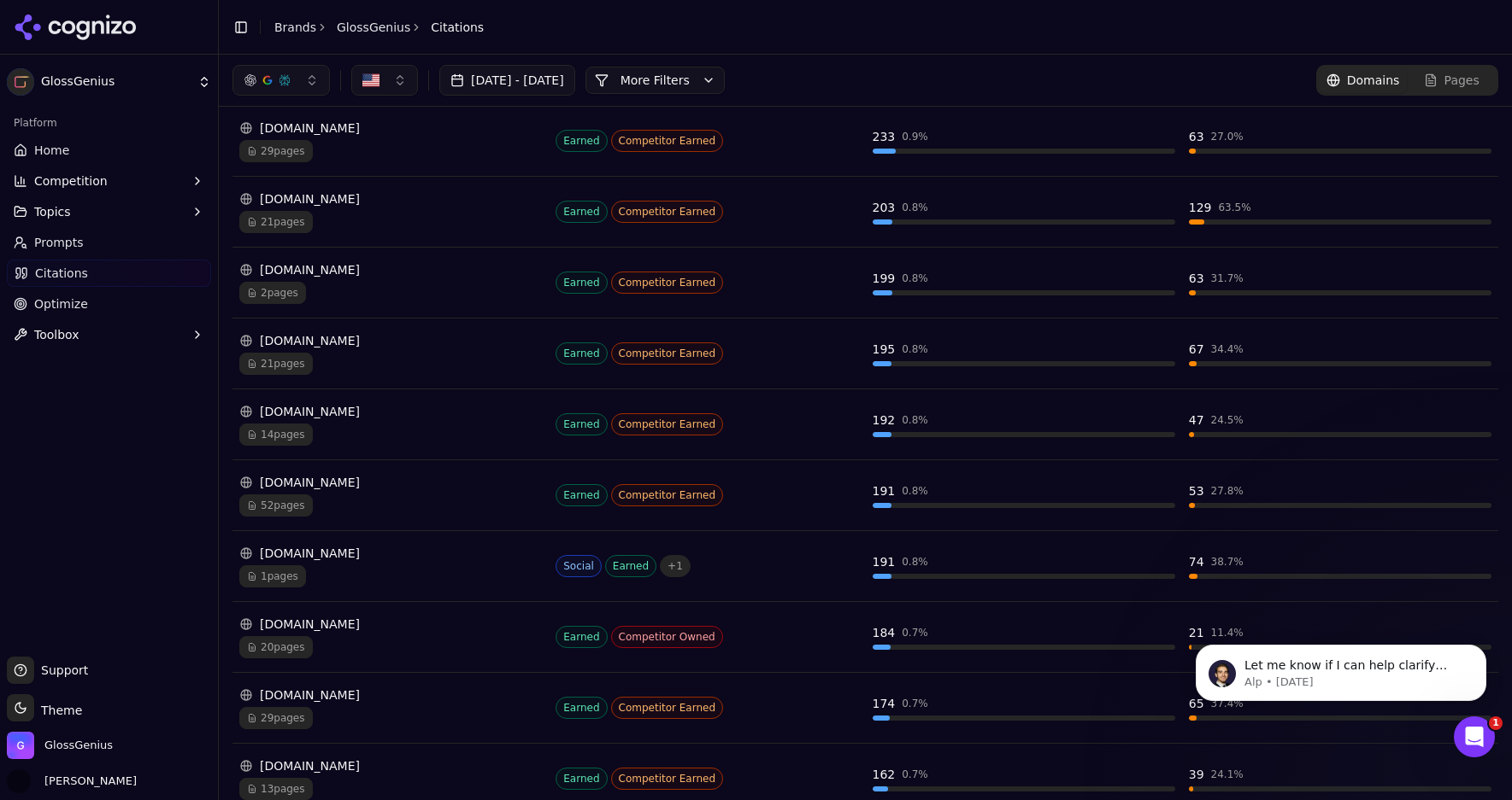
scroll to position [1551, 0]
click at [410, 279] on div "[DOMAIN_NAME] 2 pages" at bounding box center [391, 283] width 303 height 43
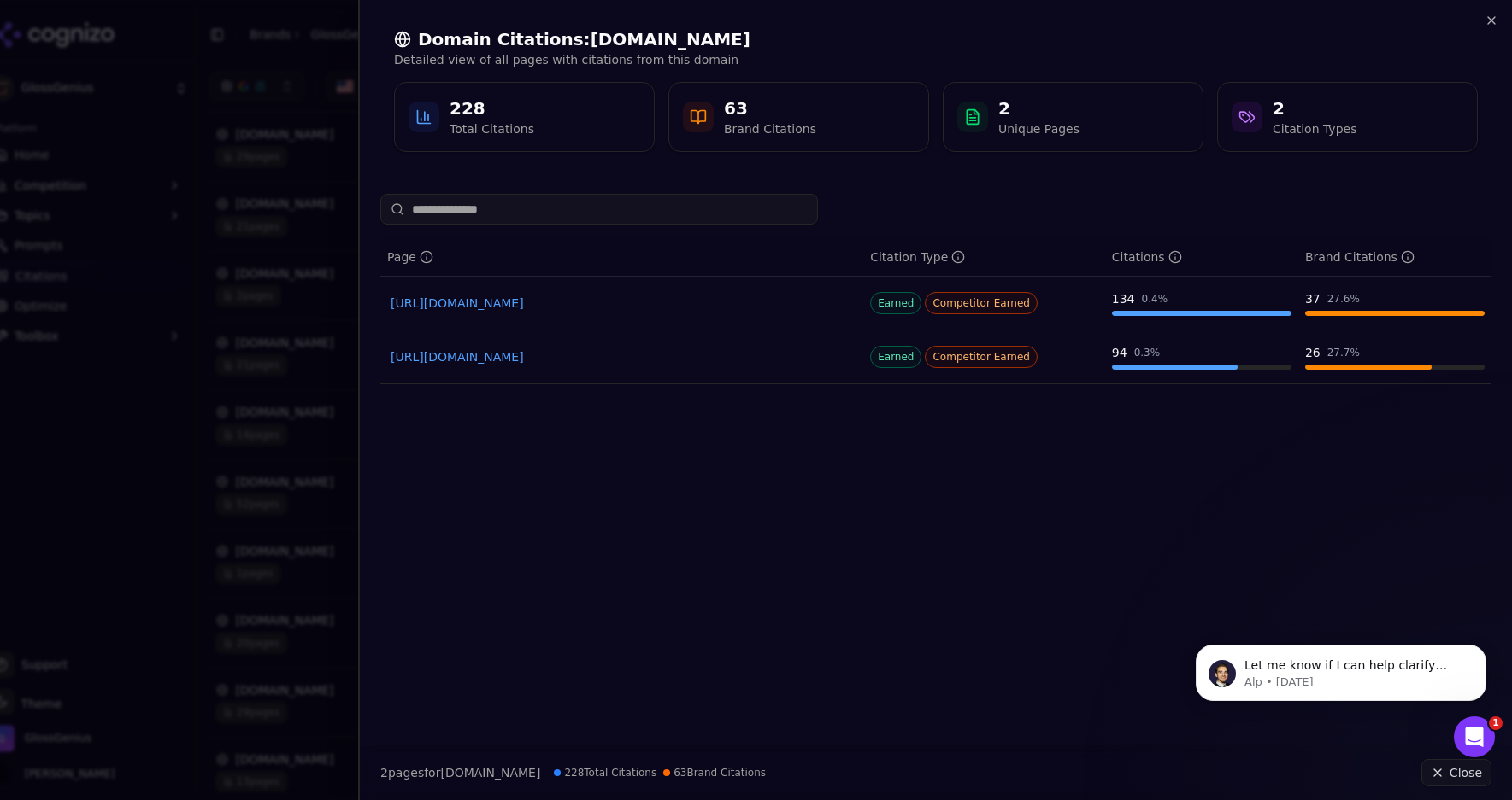
click at [479, 304] on link "[URL][DOMAIN_NAME]" at bounding box center [622, 304] width 463 height 17
